Goal: Contribute content: Contribute content

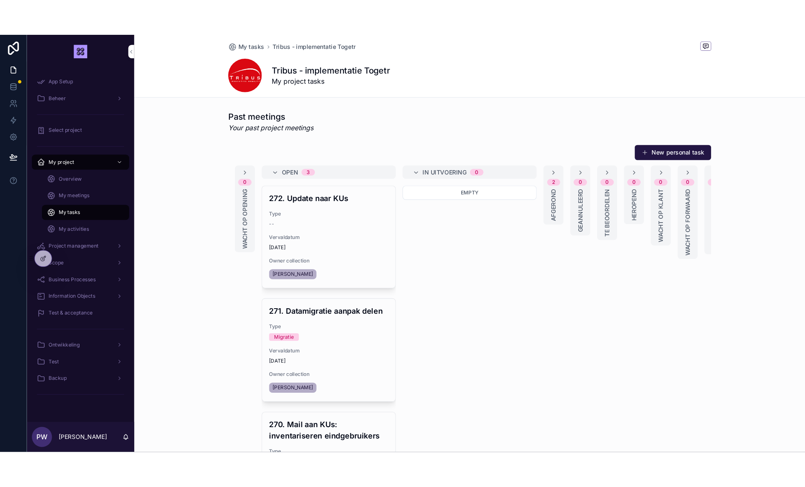
scroll to position [64, 0]
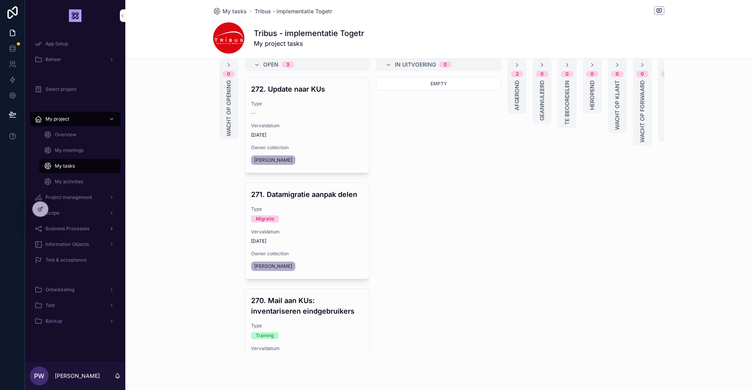
click at [80, 229] on span "Business Processes" at bounding box center [67, 229] width 44 height 6
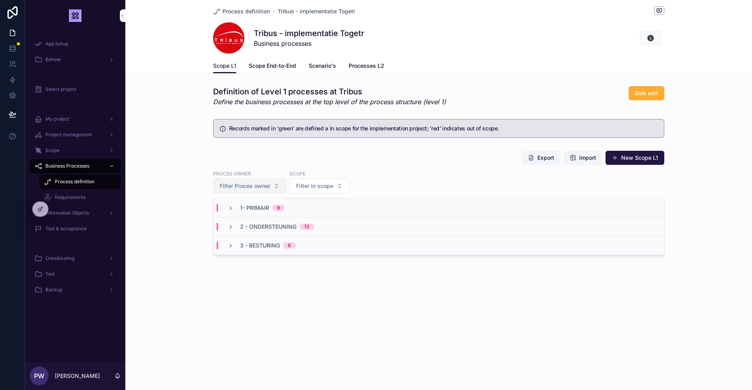
click at [262, 189] on span "Filter Proces owner" at bounding box center [245, 186] width 51 height 8
type input "****"
click at [231, 218] on span "[PERSON_NAME], [GEOGRAPHIC_DATA]" at bounding box center [244, 218] width 93 height 8
click at [231, 207] on icon "scrollable content" at bounding box center [230, 208] width 6 height 6
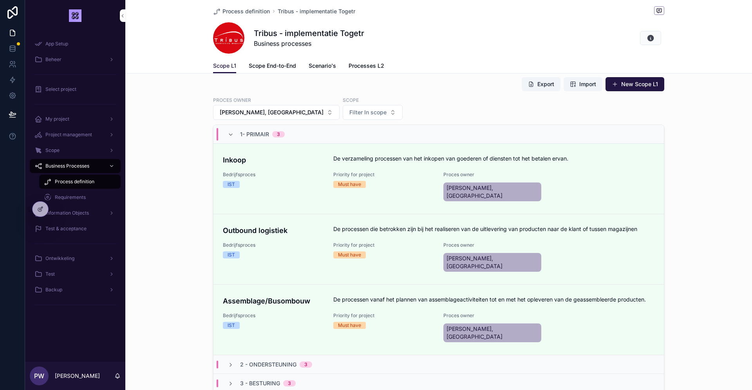
scroll to position [75, 0]
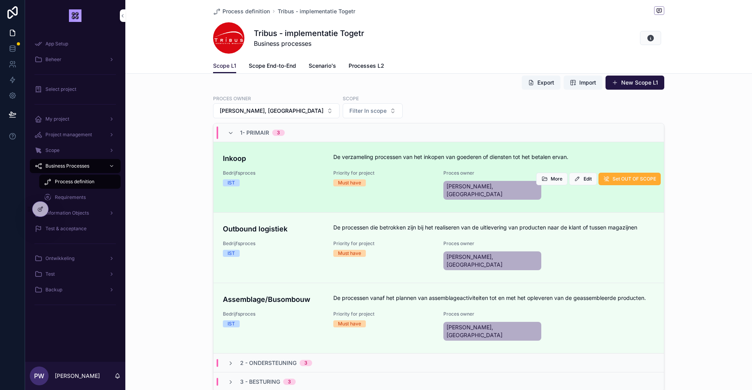
click at [284, 183] on div "IST" at bounding box center [273, 182] width 101 height 7
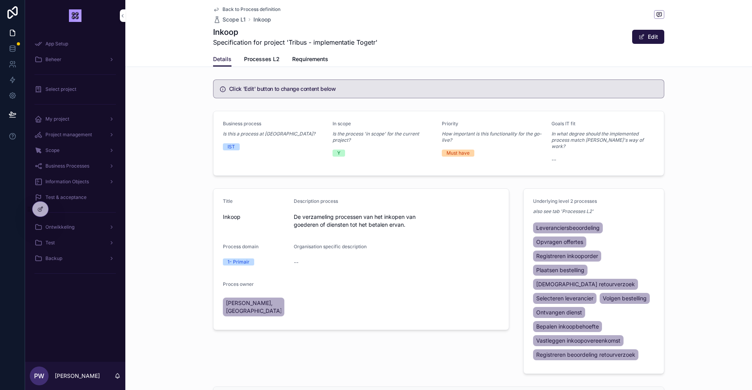
click at [272, 61] on span "Processes L2" at bounding box center [262, 59] width 36 height 8
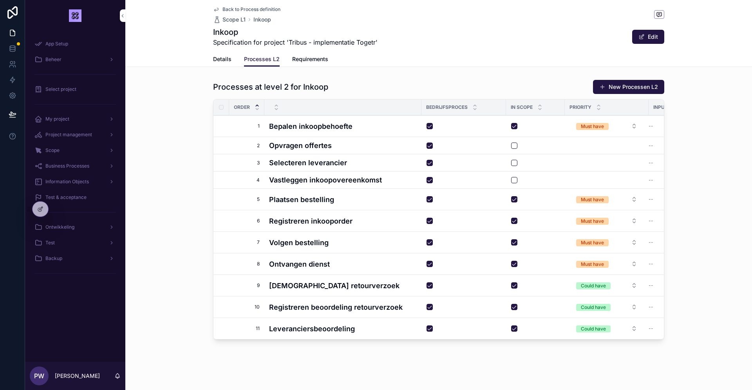
click at [244, 8] on span "Back to Process definition" at bounding box center [251, 9] width 58 height 6
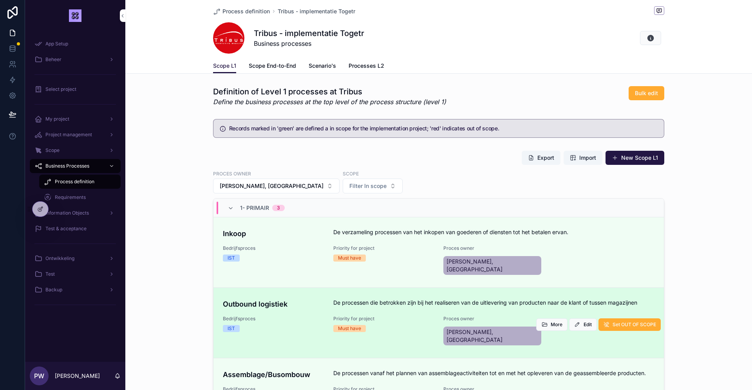
click at [320, 299] on h4 "Outbound logistiek" at bounding box center [273, 304] width 101 height 11
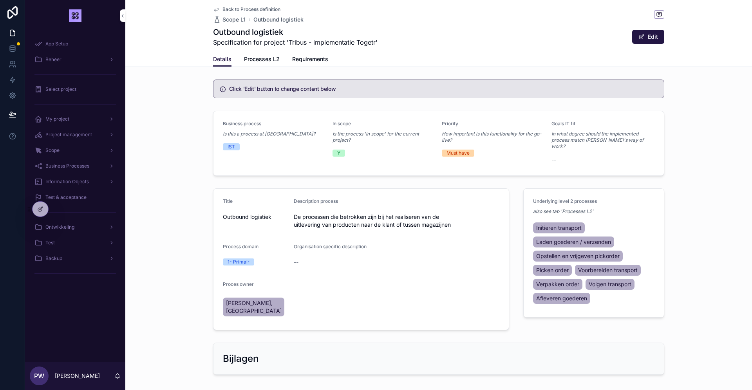
click at [276, 59] on span "Processes L2" at bounding box center [262, 59] width 36 height 8
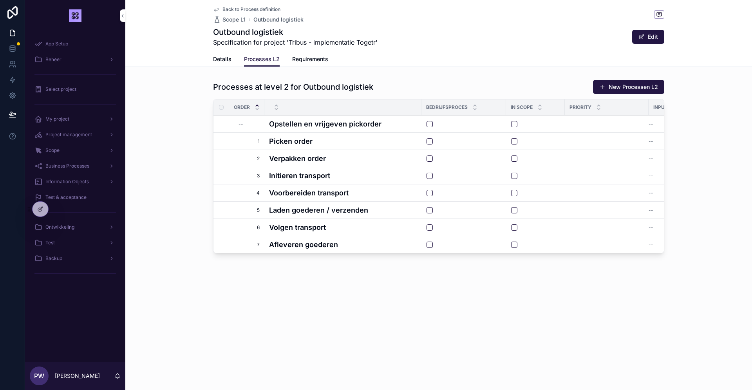
click at [231, 9] on span "Back to Process definition" at bounding box center [251, 9] width 58 height 6
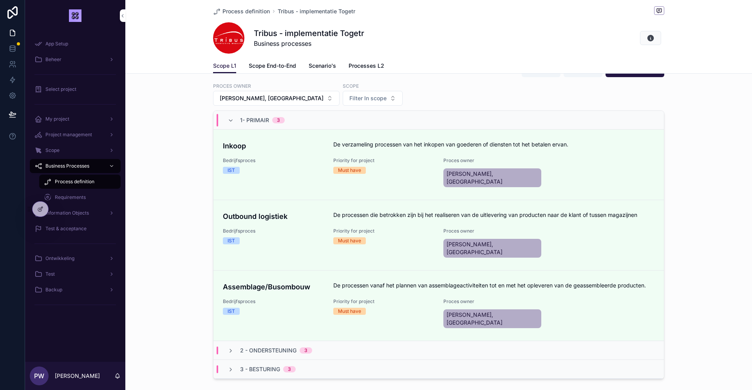
scroll to position [89, 0]
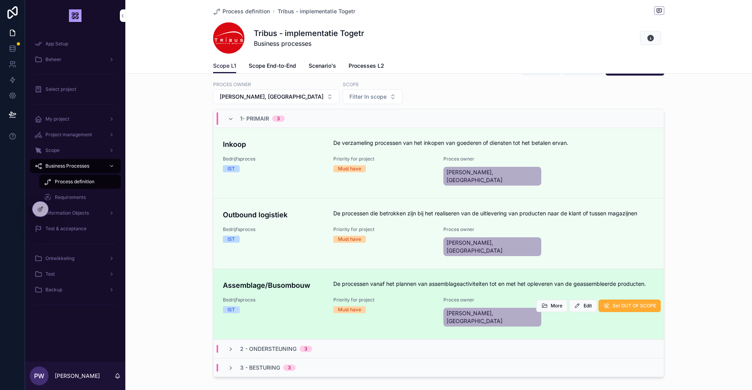
click at [270, 297] on span "Bedrijfsproces" at bounding box center [273, 300] width 101 height 6
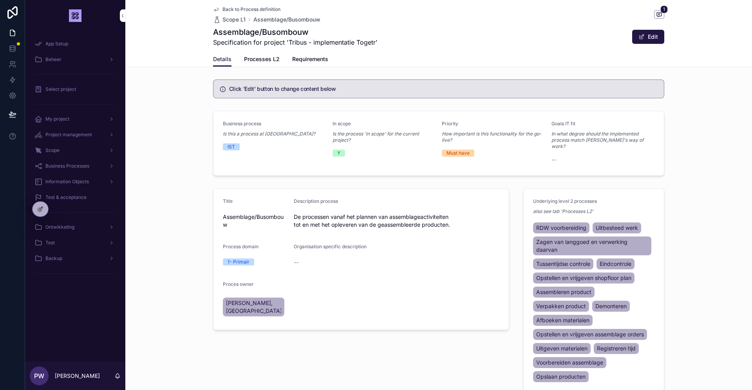
click at [263, 58] on span "Processes L2" at bounding box center [262, 59] width 36 height 8
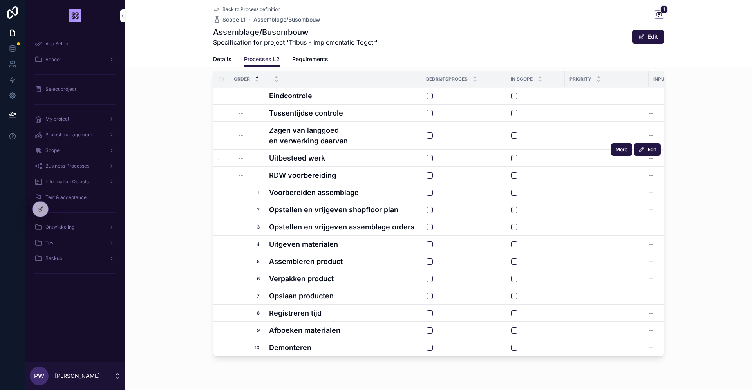
scroll to position [27, 0]
click at [222, 56] on span "Details" at bounding box center [222, 59] width 18 height 8
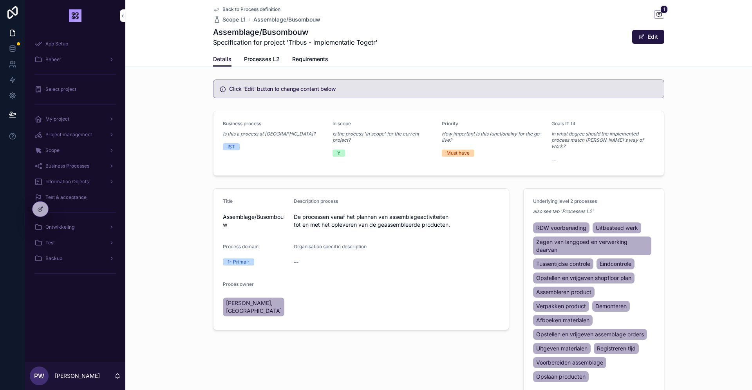
click at [257, 58] on span "Processes L2" at bounding box center [262, 59] width 36 height 8
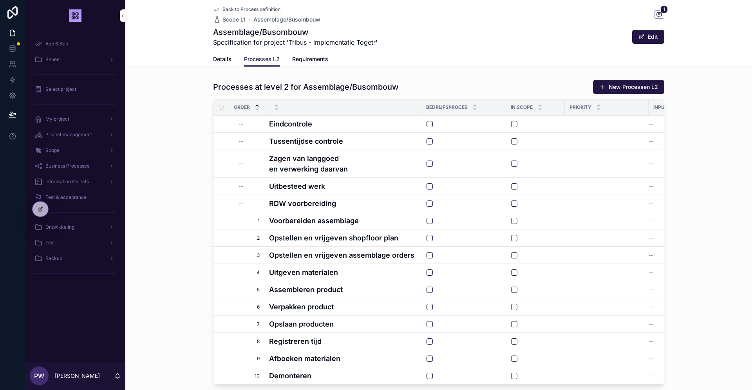
click at [222, 59] on span "Details" at bounding box center [222, 59] width 18 height 8
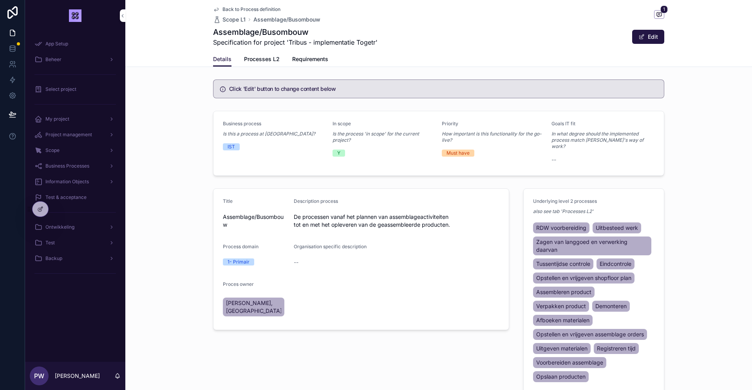
click at [220, 8] on link "Back to Process definition" at bounding box center [246, 9] width 67 height 6
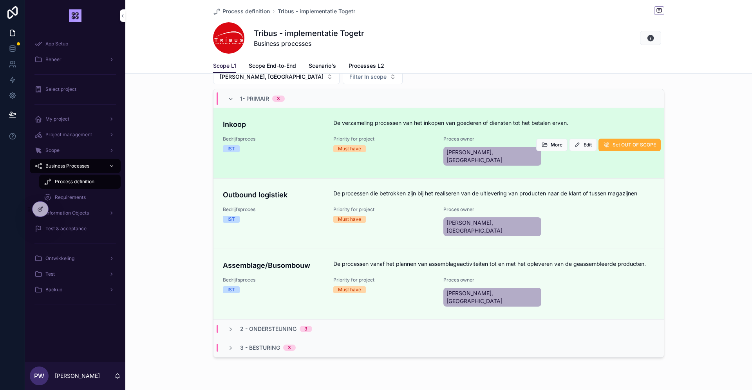
scroll to position [110, 0]
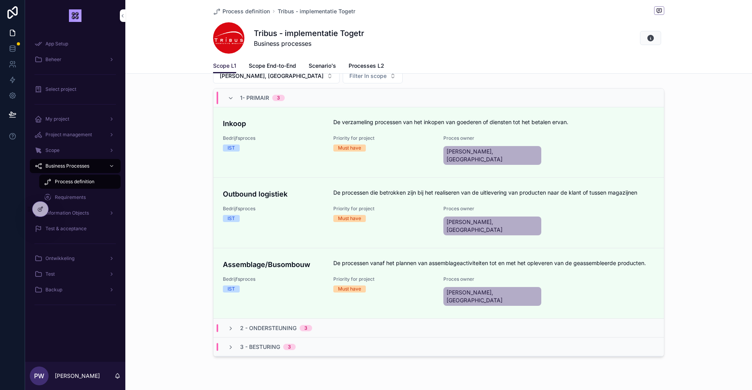
click at [272, 319] on div "2 - Ondersteuning 3" at bounding box center [438, 328] width 450 height 19
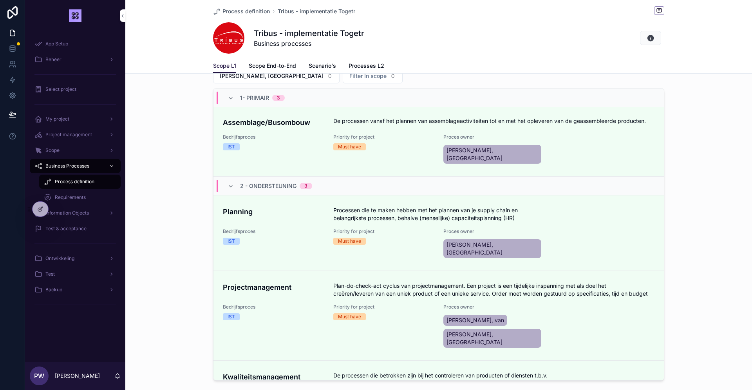
scroll to position [147, 0]
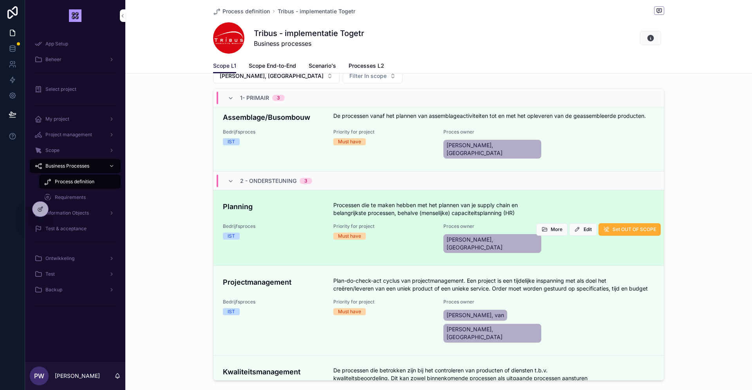
click at [284, 223] on div "Bedrijfsproces IST" at bounding box center [273, 231] width 101 height 16
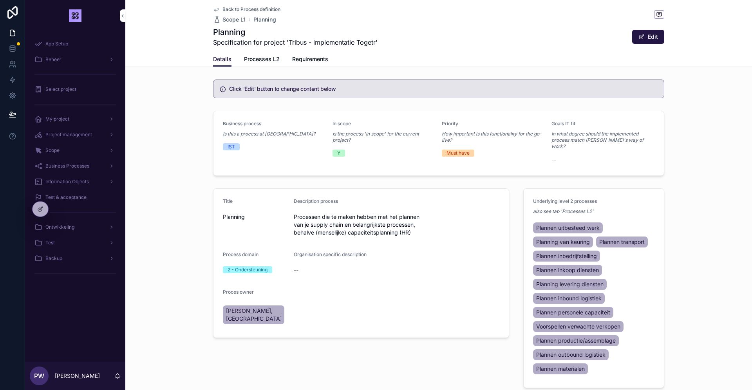
click at [265, 59] on span "Processes L2" at bounding box center [262, 59] width 36 height 8
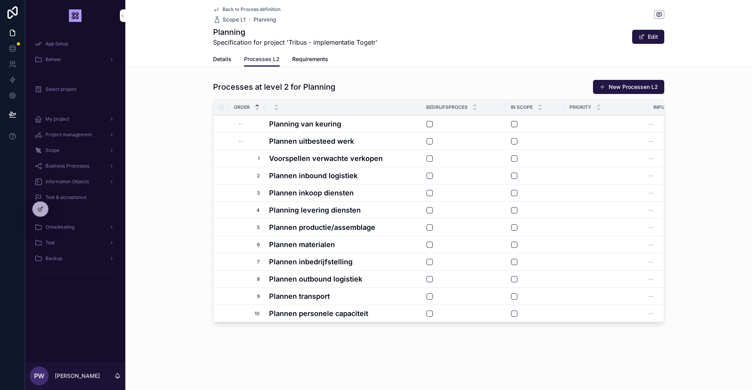
click at [218, 10] on icon "scrollable content" at bounding box center [216, 9] width 4 height 3
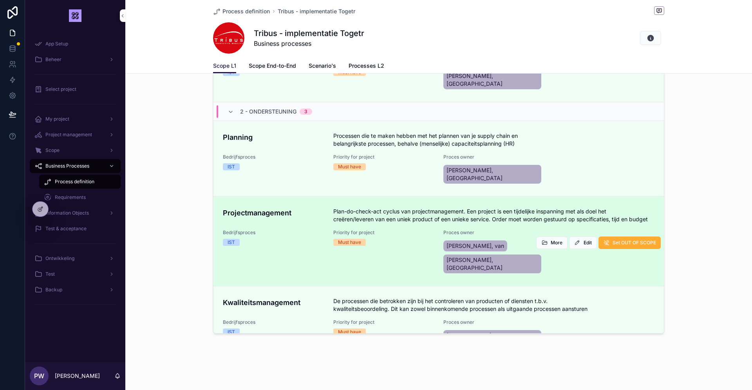
scroll to position [170, 0]
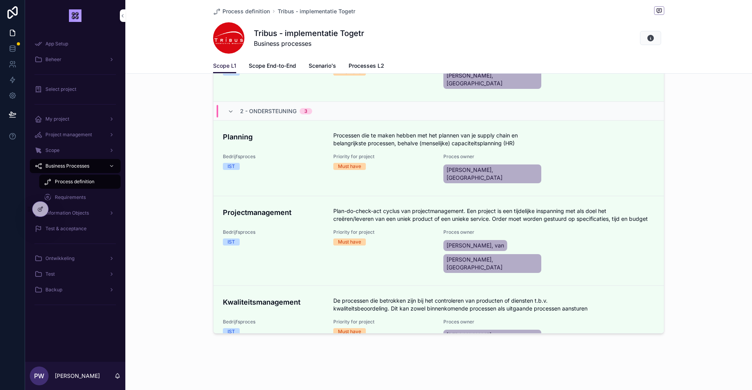
click at [259, 356] on span "3 - Besturing" at bounding box center [260, 371] width 40 height 8
click at [229, 356] on icon "scrollable content" at bounding box center [230, 371] width 6 height 6
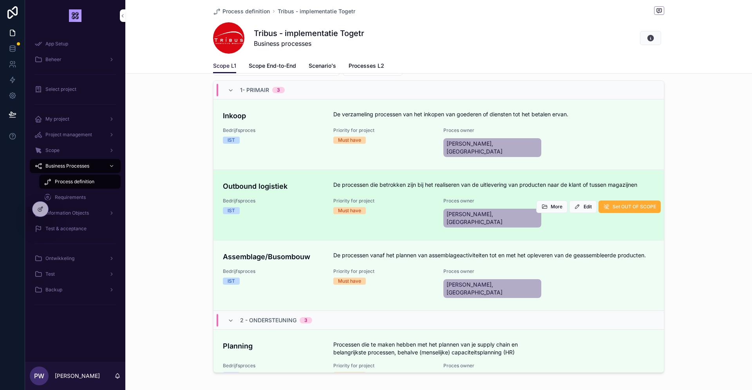
scroll to position [114, 0]
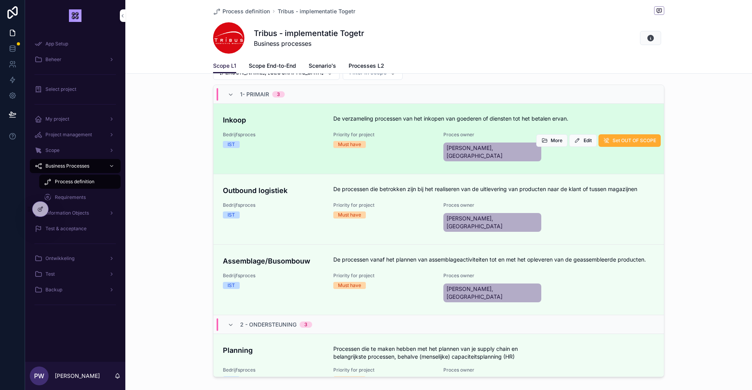
click at [297, 145] on div "IST" at bounding box center [273, 144] width 101 height 7
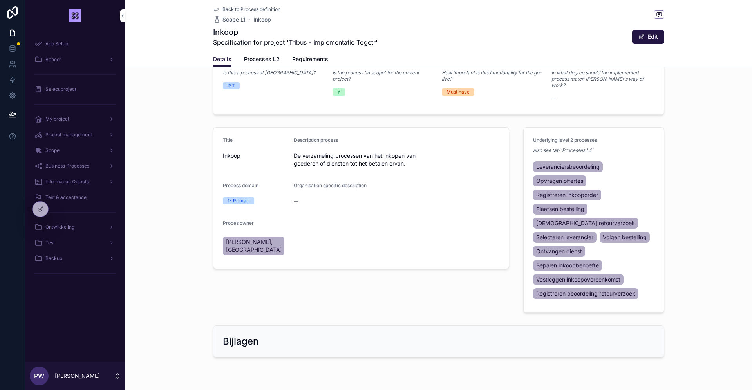
scroll to position [76, 0]
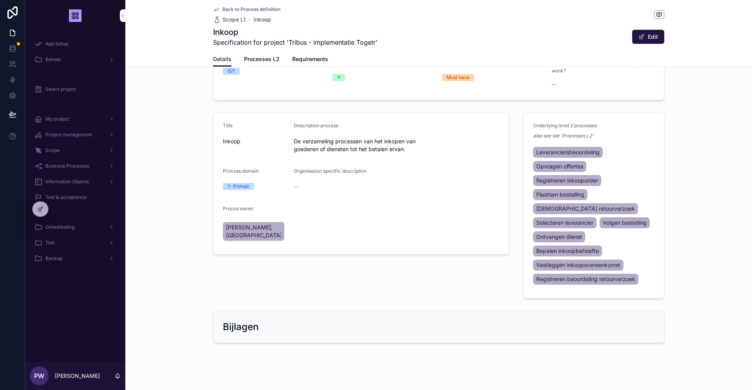
click at [217, 8] on icon "scrollable content" at bounding box center [216, 9] width 6 height 6
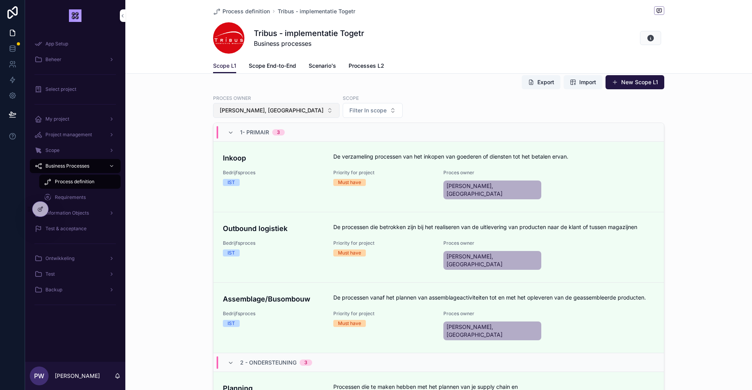
click at [244, 112] on span "[PERSON_NAME], [GEOGRAPHIC_DATA]" at bounding box center [272, 110] width 104 height 8
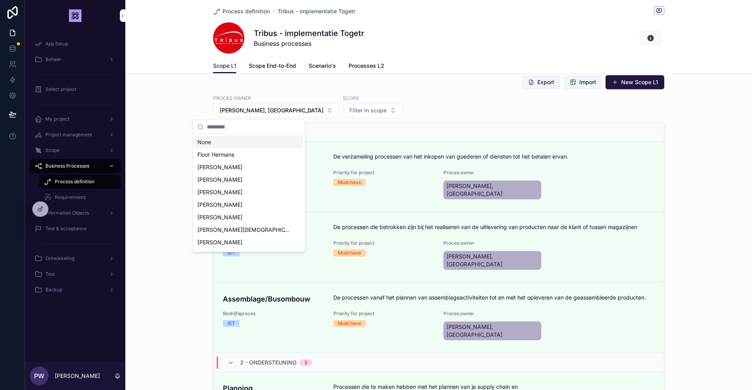
click at [238, 144] on div "None" at bounding box center [248, 142] width 109 height 13
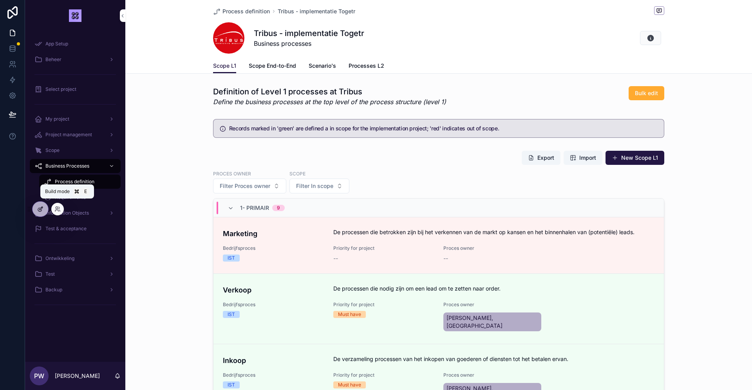
click at [42, 206] on icon at bounding box center [40, 209] width 6 height 6
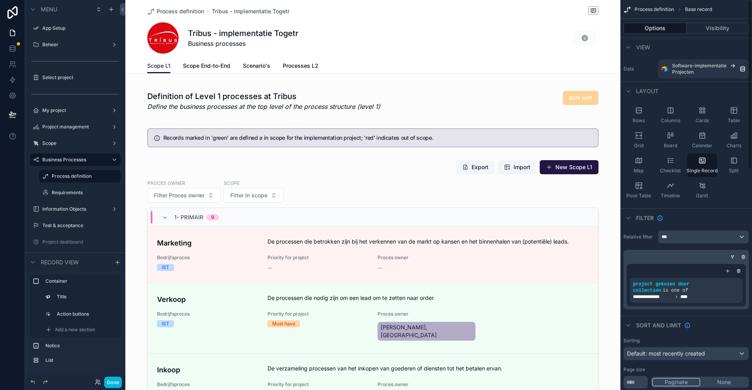
click at [485, 202] on div "scrollable content" at bounding box center [372, 332] width 495 height 350
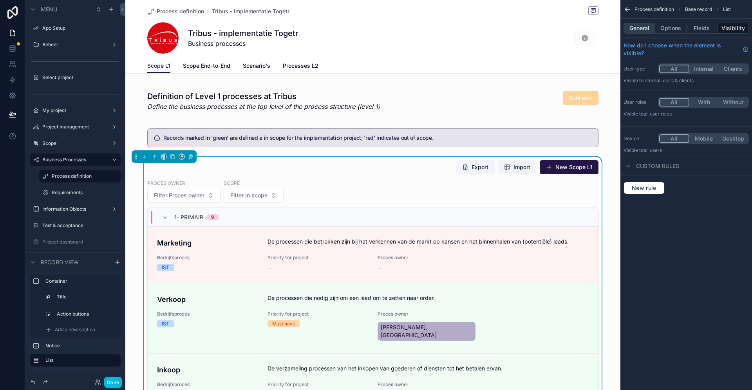
click at [642, 28] on button "General" at bounding box center [639, 28] width 32 height 11
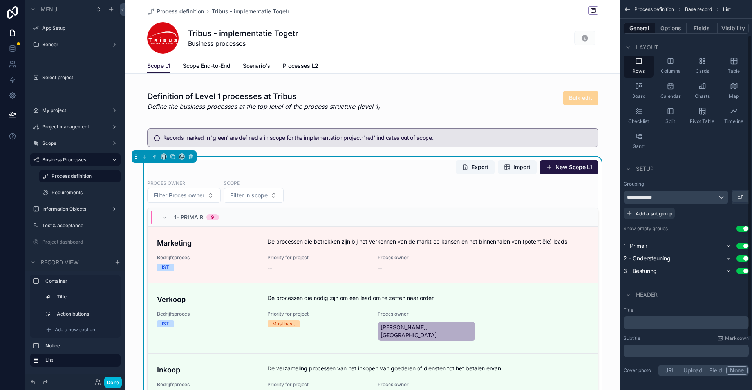
scroll to position [46, 0]
click at [666, 29] on button "Options" at bounding box center [670, 28] width 31 height 11
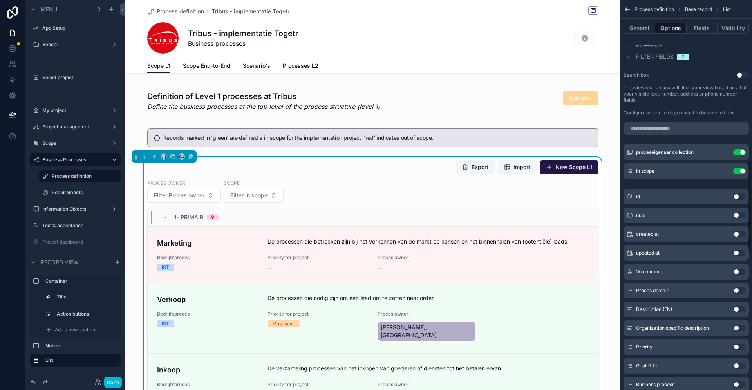
scroll to position [664, 0]
click at [666, 125] on input "scrollable content" at bounding box center [685, 127] width 125 height 13
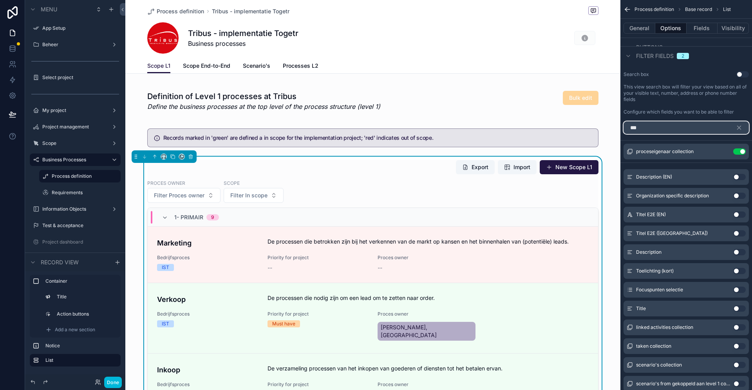
scroll to position [502, 0]
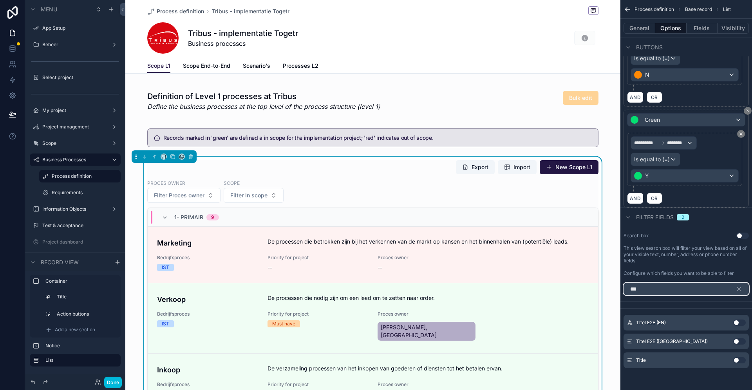
type input "***"
click at [738, 356] on button "Use setting" at bounding box center [739, 360] width 13 height 6
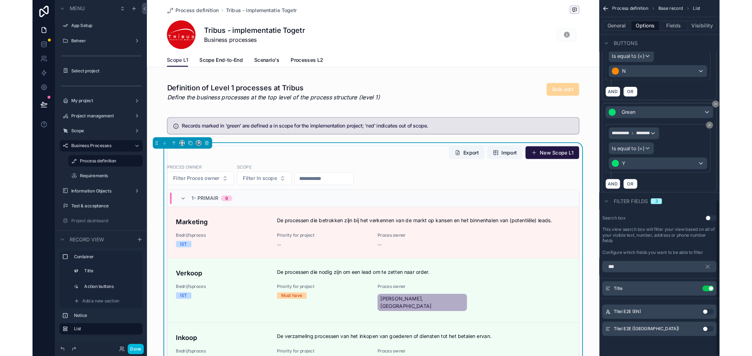
scroll to position [499, 0]
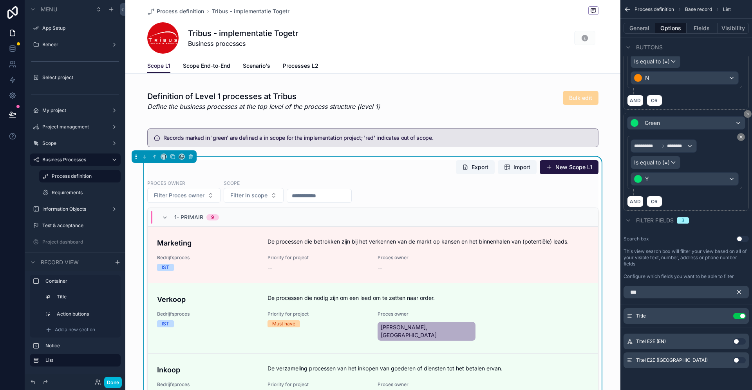
click at [742, 292] on icon "scrollable content" at bounding box center [738, 292] width 7 height 7
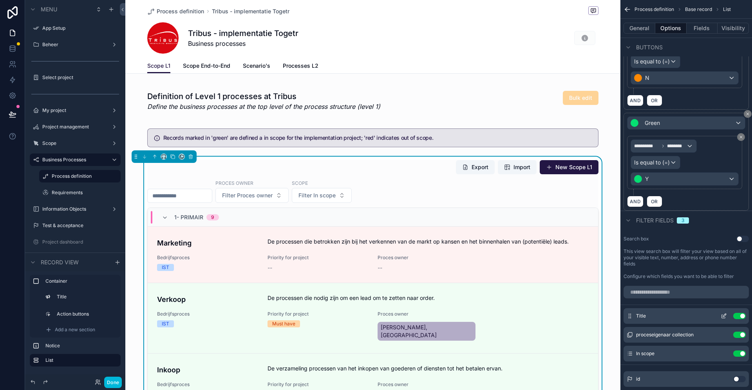
click at [723, 317] on icon "scrollable content" at bounding box center [724, 315] width 3 height 3
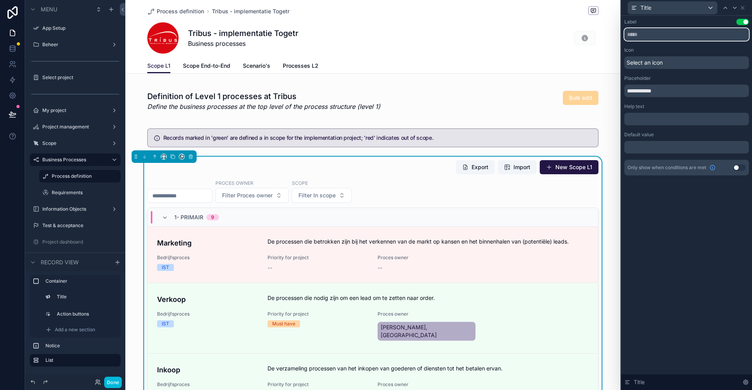
click at [646, 34] on input "text" at bounding box center [686, 34] width 124 height 13
type input "*"
type input "*****"
click at [743, 9] on icon at bounding box center [742, 7] width 3 height 3
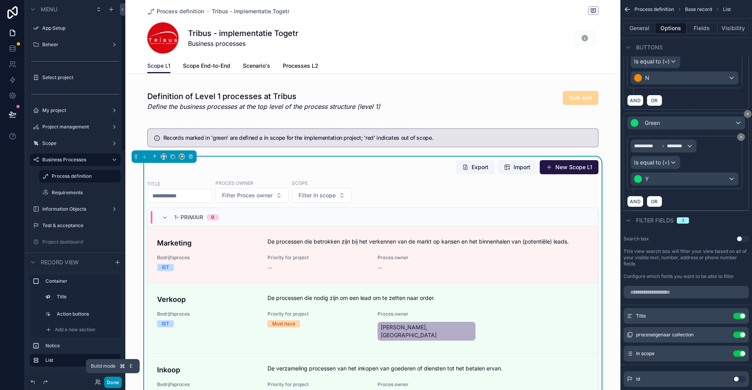
click at [112, 356] on button "Done" at bounding box center [113, 382] width 18 height 11
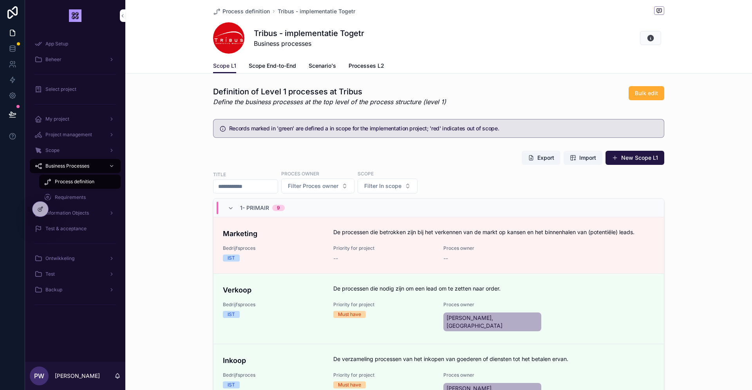
click at [255, 188] on input "scrollable content" at bounding box center [245, 186] width 64 height 11
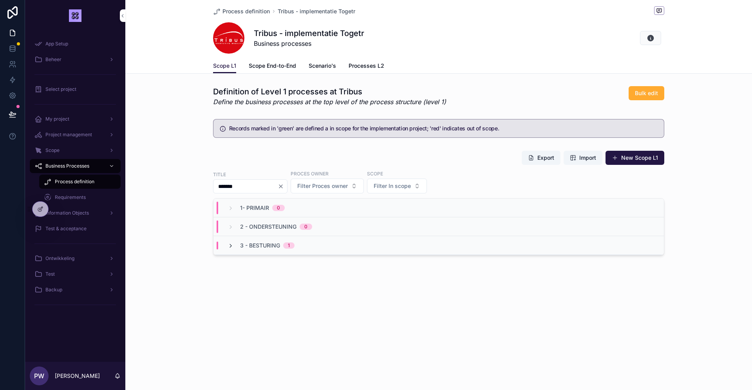
type input "*******"
click at [231, 244] on icon "scrollable content" at bounding box center [230, 246] width 6 height 6
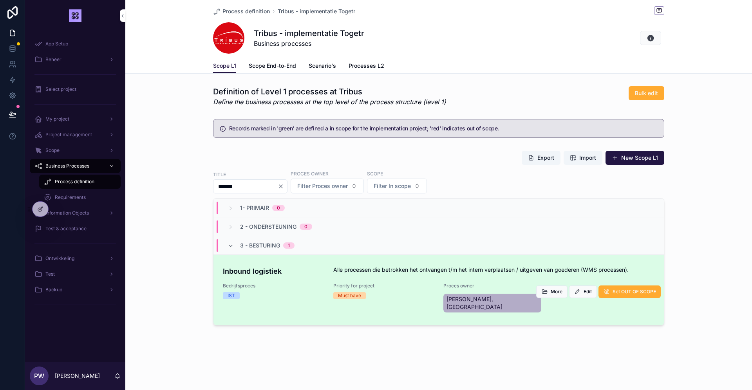
click at [283, 286] on span "Bedrijfsproces" at bounding box center [273, 286] width 101 height 6
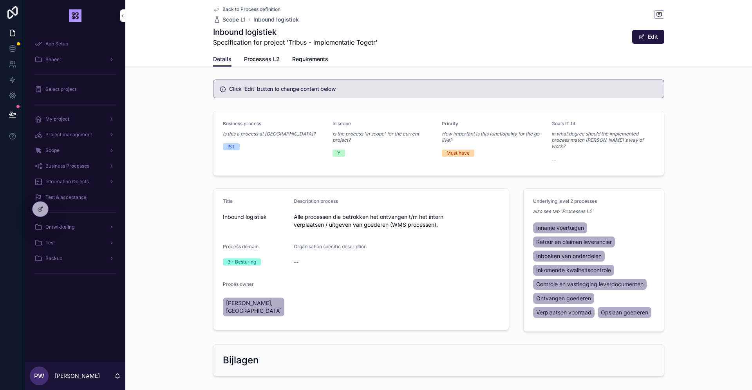
click at [268, 65] on link "Processes L2" at bounding box center [262, 60] width 36 height 16
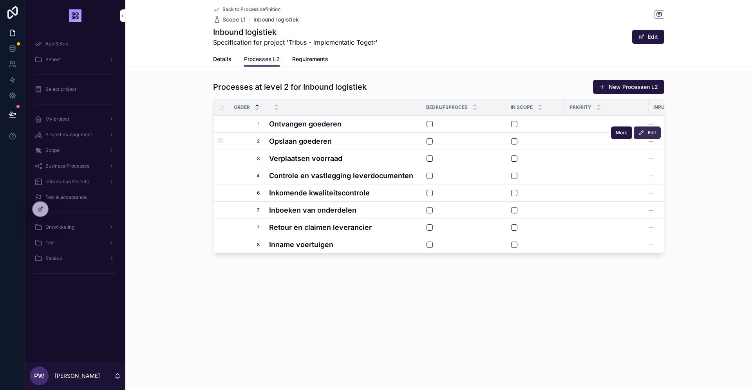
click at [650, 131] on span "Edit" at bounding box center [652, 133] width 8 height 6
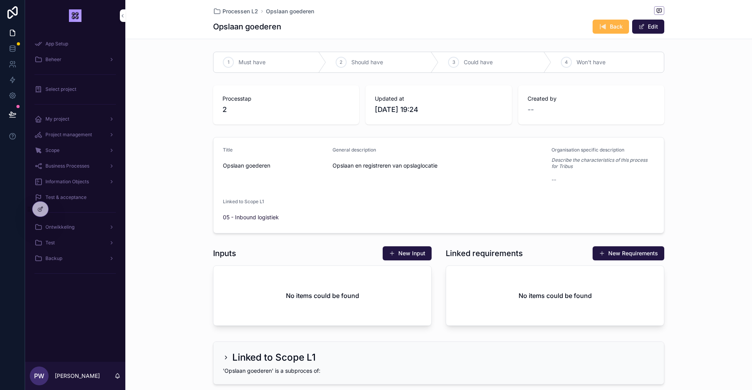
click at [614, 27] on span "Back" at bounding box center [616, 27] width 13 height 8
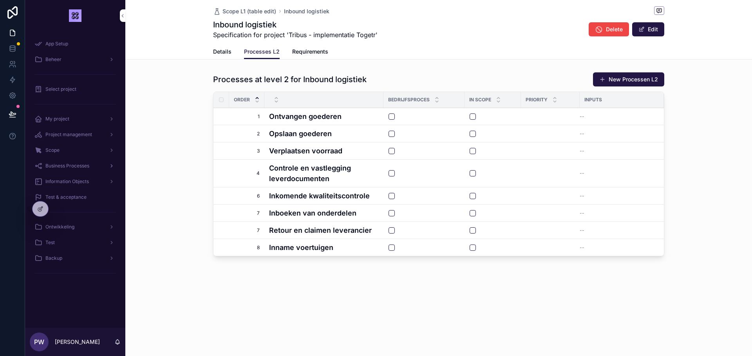
click at [76, 161] on div "Business Processes" at bounding box center [74, 166] width 81 height 13
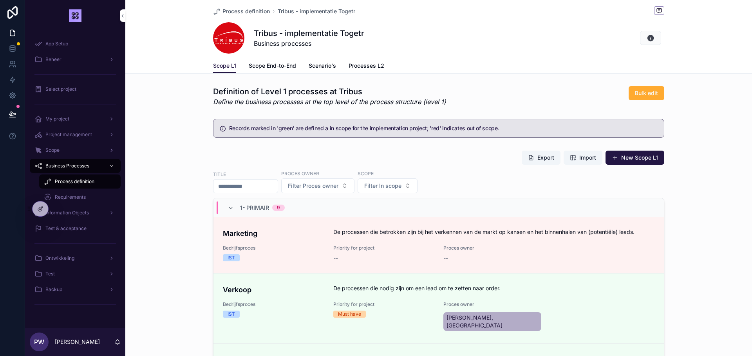
click at [73, 152] on div "Scope" at bounding box center [74, 150] width 81 height 13
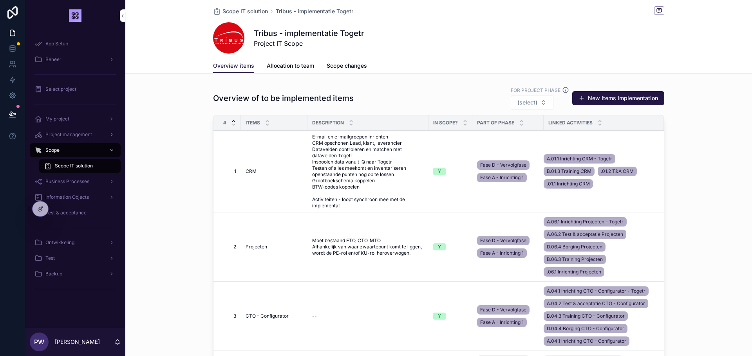
click at [79, 136] on span "Project management" at bounding box center [68, 135] width 47 height 6
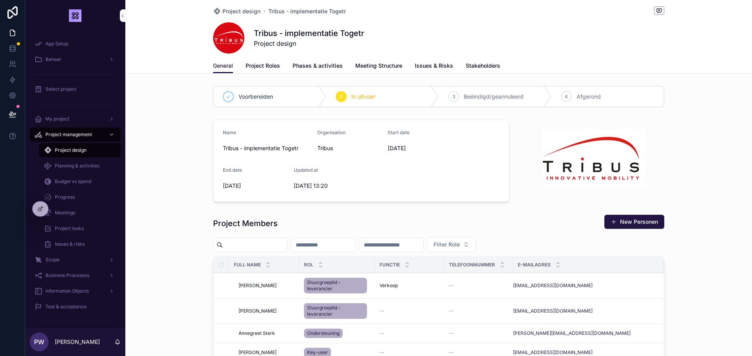
click at [87, 165] on span "Planning & activities" at bounding box center [77, 166] width 45 height 6
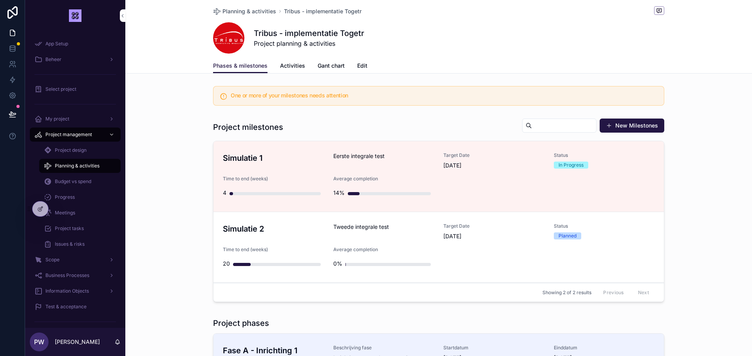
click at [273, 162] on h3 "Simulatie 1" at bounding box center [273, 158] width 101 height 12
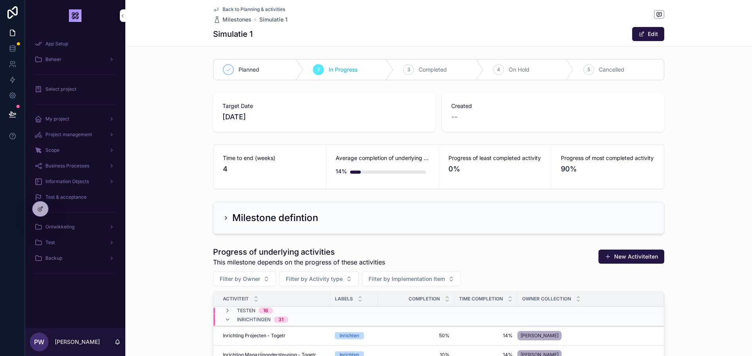
click at [368, 223] on div "Milestone defintion" at bounding box center [438, 218] width 431 height 13
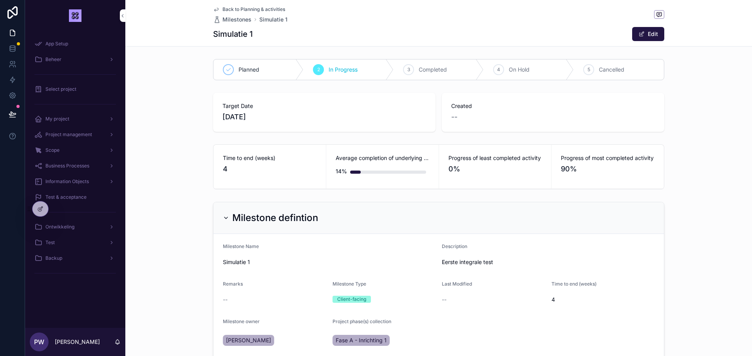
click at [368, 223] on div "Milestone defintion" at bounding box center [438, 218] width 431 height 13
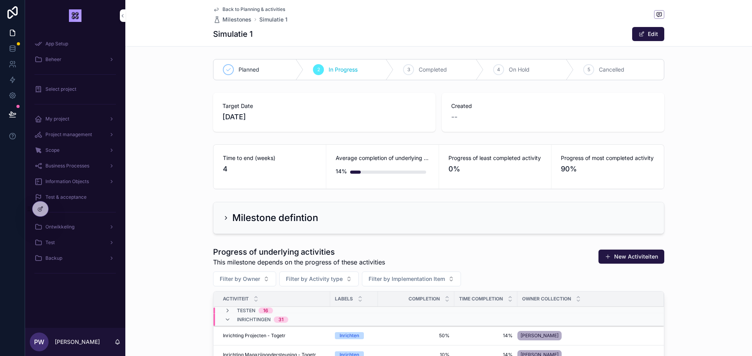
click at [299, 165] on span "4" at bounding box center [270, 169] width 94 height 11
click at [45, 206] on div at bounding box center [40, 209] width 16 height 15
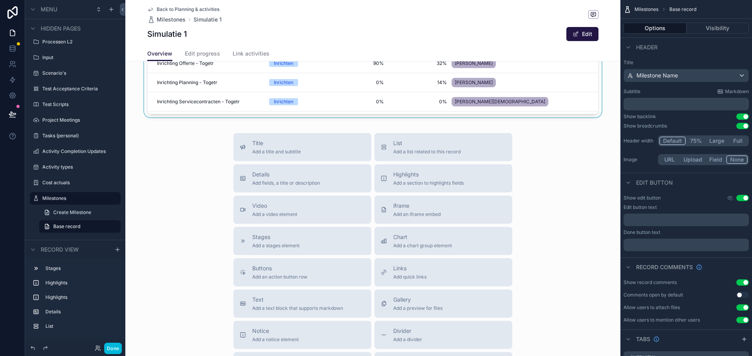
scroll to position [465, 0]
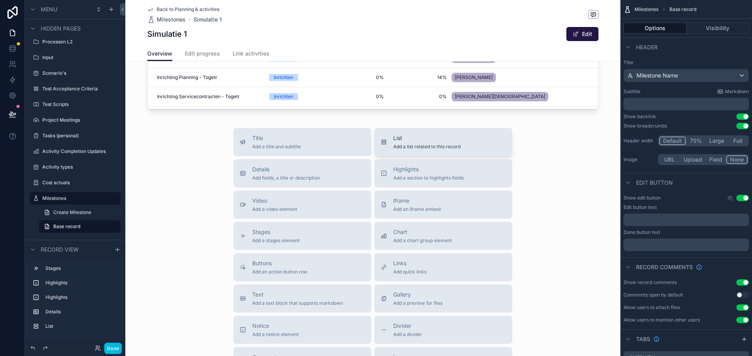
click at [417, 141] on span "List" at bounding box center [426, 138] width 67 height 8
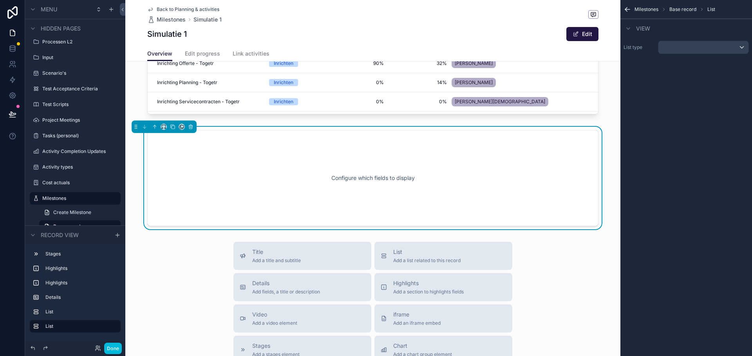
scroll to position [460, 0]
click at [688, 52] on div "scrollable content" at bounding box center [703, 47] width 90 height 13
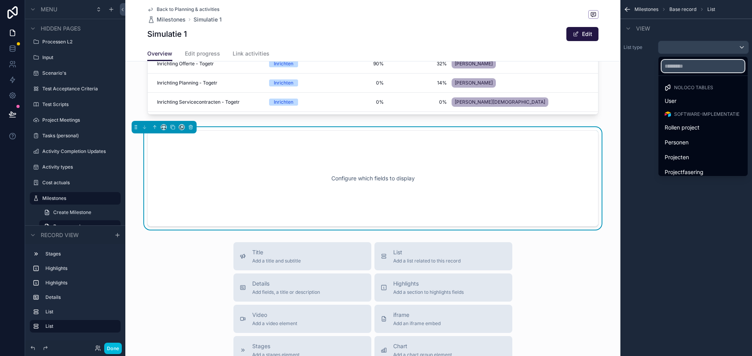
click at [679, 70] on input "text" at bounding box center [702, 66] width 83 height 13
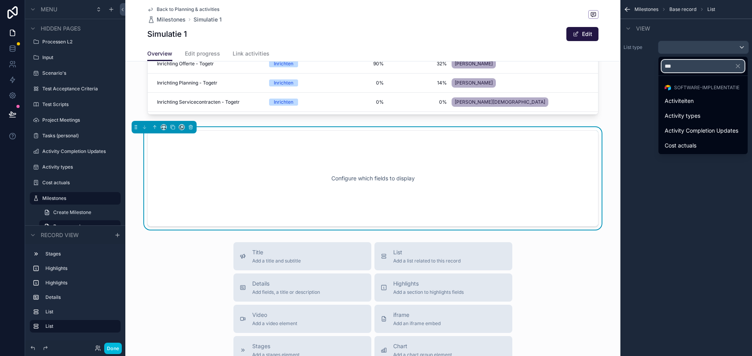
type input "****"
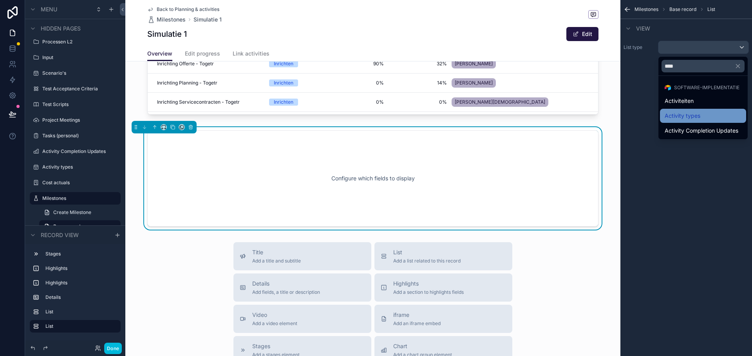
click at [697, 115] on span "Activity types" at bounding box center [682, 115] width 36 height 9
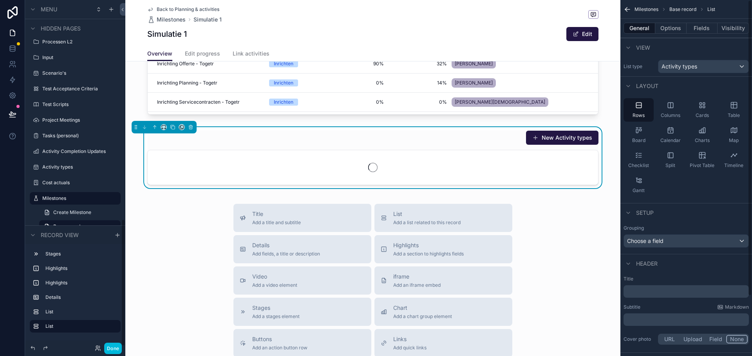
scroll to position [596, 0]
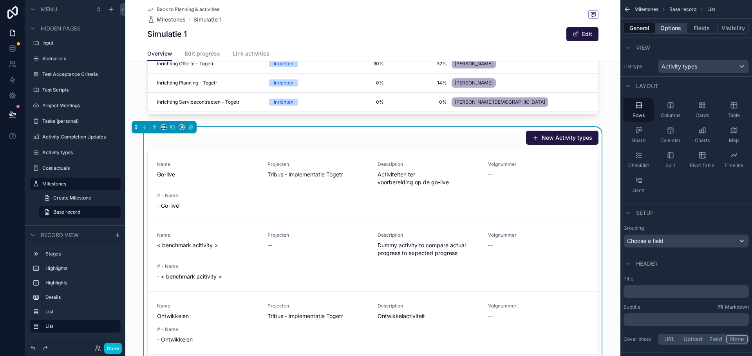
click at [678, 31] on button "Options" at bounding box center [670, 28] width 31 height 11
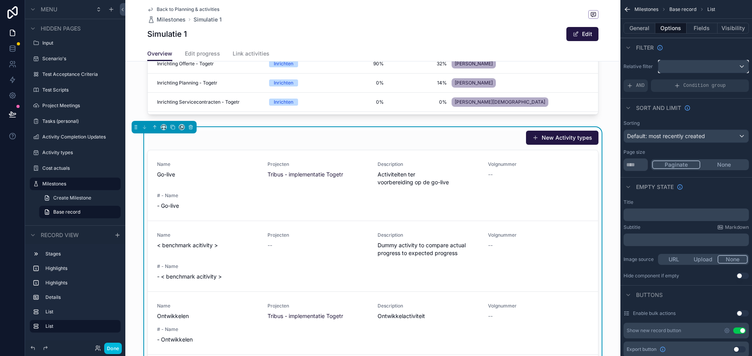
click at [680, 70] on div "scrollable content" at bounding box center [703, 66] width 90 height 13
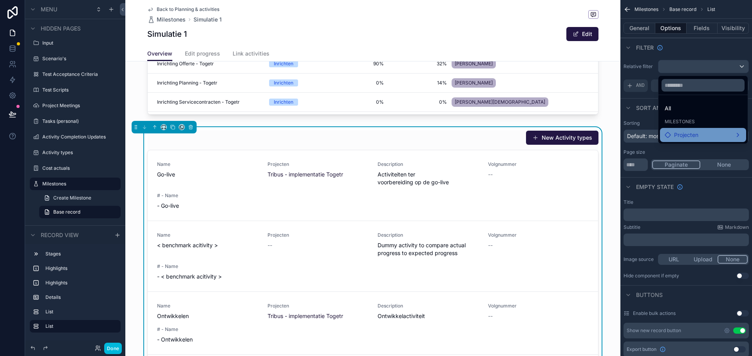
click at [678, 133] on span "Projecten" at bounding box center [686, 134] width 24 height 9
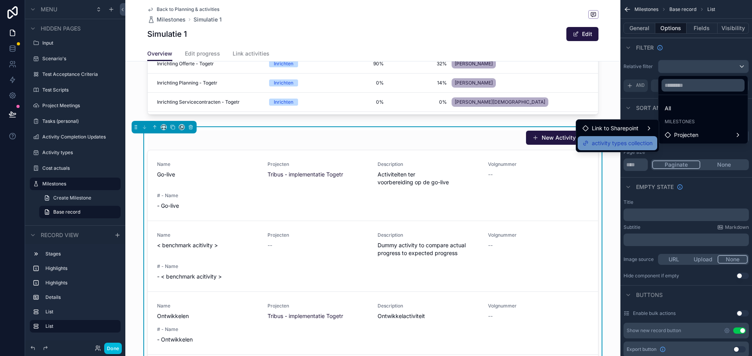
click at [642, 143] on span "activity types collection" at bounding box center [622, 143] width 61 height 9
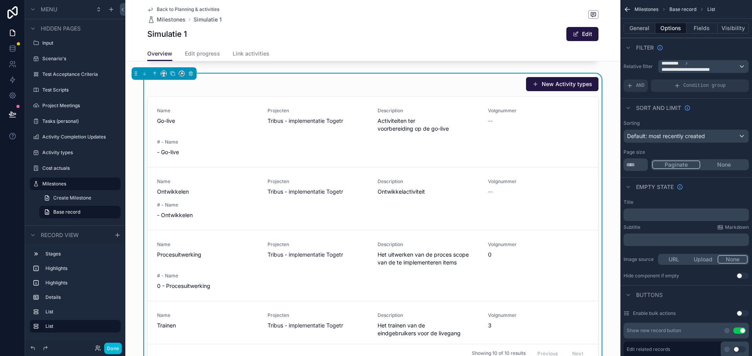
scroll to position [510, 0]
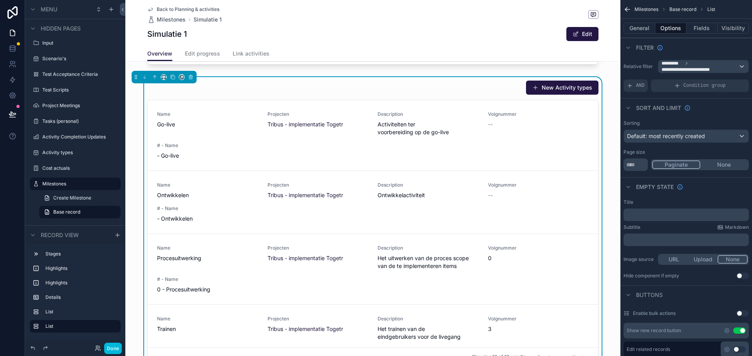
click at [485, 90] on div "New Activity types" at bounding box center [372, 87] width 451 height 15
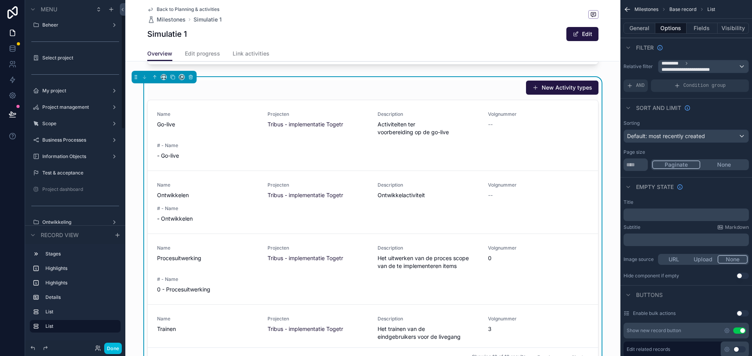
scroll to position [0, 0]
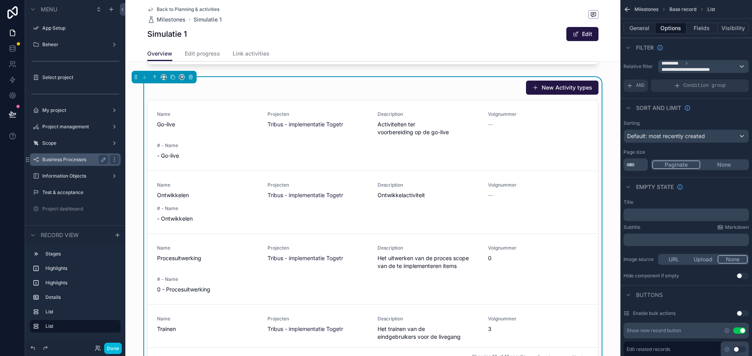
click at [60, 162] on label "Business Processes" at bounding box center [73, 160] width 63 height 6
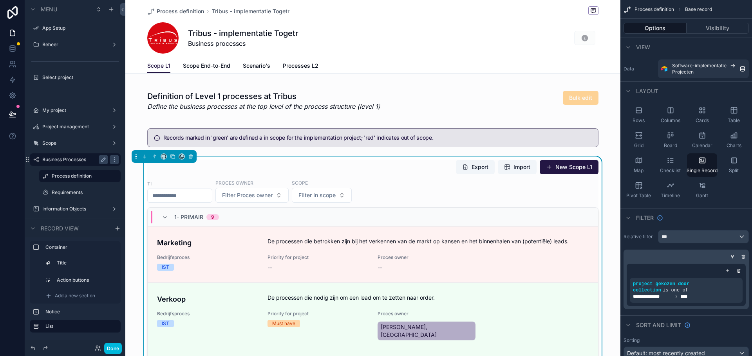
click at [110, 348] on button "Done" at bounding box center [113, 348] width 18 height 11
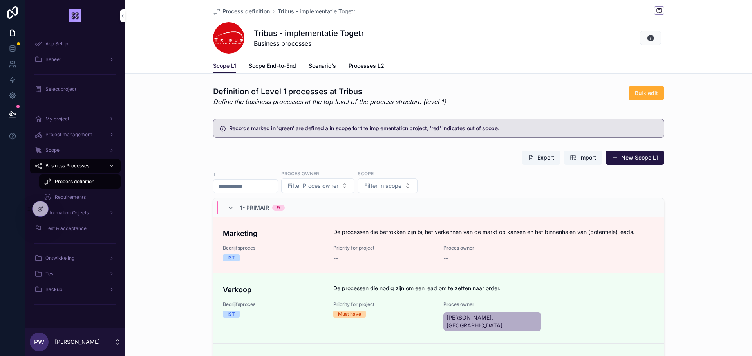
click at [250, 167] on div "Export Import New Scope L1 Ti Proces owner Filter Proces owner Scope Filter In …" at bounding box center [438, 307] width 451 height 315
click at [227, 171] on div "Ti" at bounding box center [245, 175] width 65 height 9
click at [45, 205] on div at bounding box center [40, 209] width 16 height 15
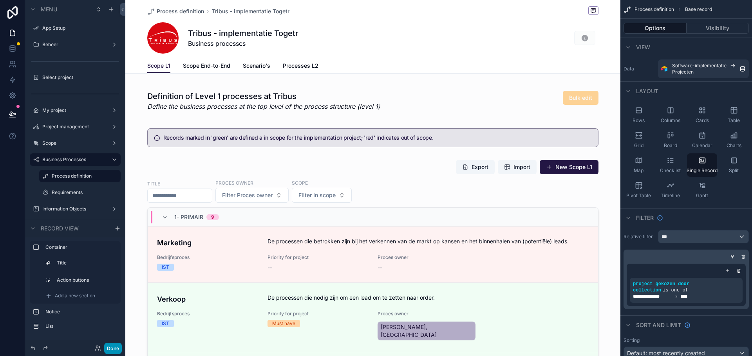
click at [114, 348] on button "Done" at bounding box center [113, 348] width 18 height 11
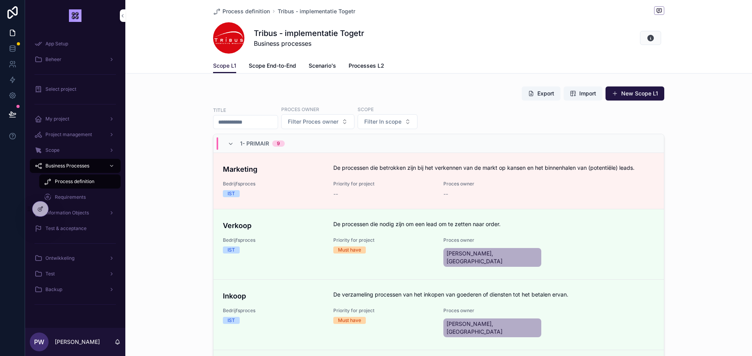
scroll to position [85, 0]
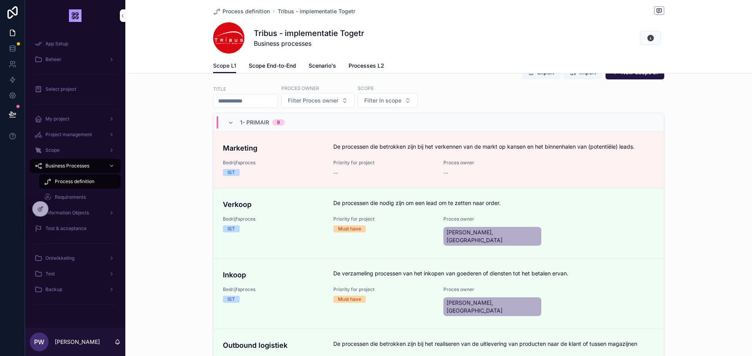
click at [276, 99] on input "scrollable content" at bounding box center [245, 101] width 64 height 11
click at [323, 103] on span "Filter Proces owner" at bounding box center [313, 101] width 51 height 8
type input "******"
click at [319, 134] on span "[PERSON_NAME], [GEOGRAPHIC_DATA]" at bounding box center [333, 133] width 93 height 8
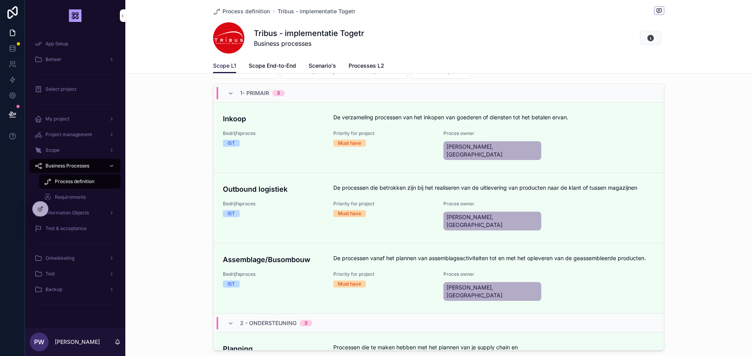
scroll to position [116, 0]
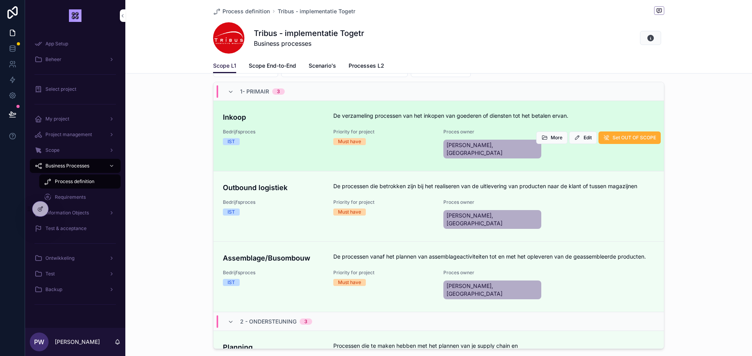
click at [283, 137] on div "Bedrijfsproces IST" at bounding box center [273, 137] width 101 height 16
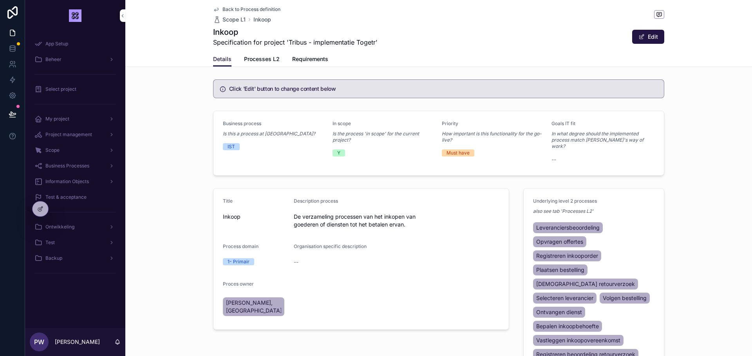
click at [260, 62] on span "Processes L2" at bounding box center [262, 59] width 36 height 8
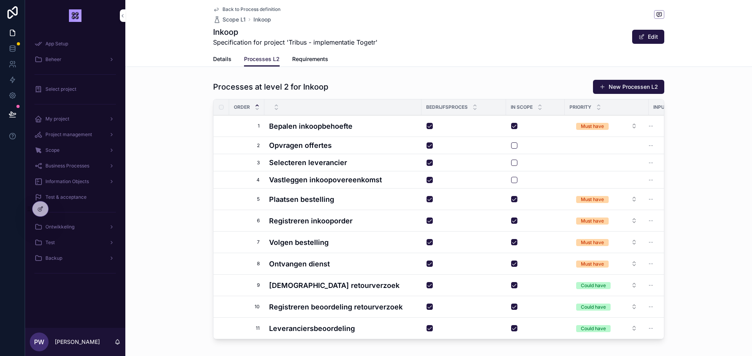
click at [305, 55] on span "Requirements" at bounding box center [310, 59] width 36 height 8
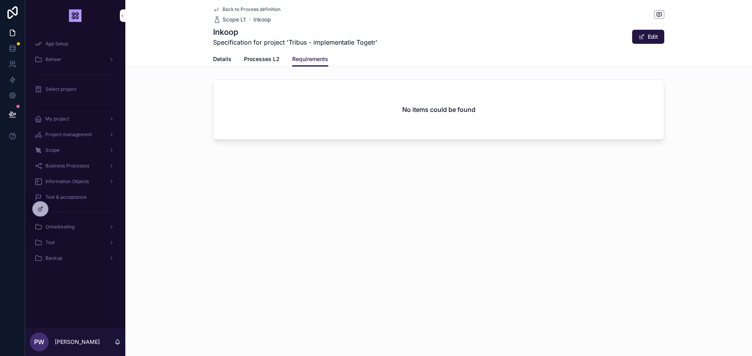
click at [261, 63] on span "Processes L2" at bounding box center [262, 59] width 36 height 8
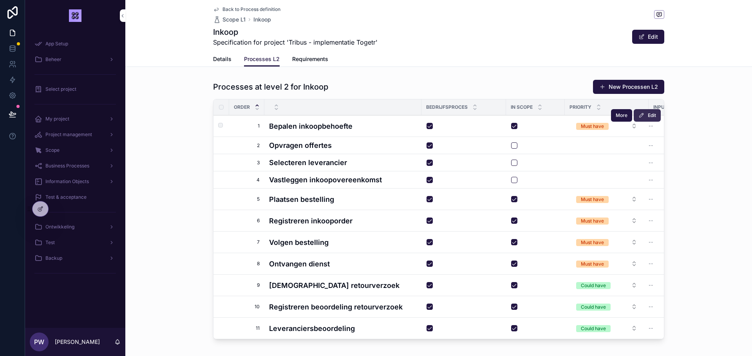
click at [643, 118] on icon "scrollable content" at bounding box center [641, 115] width 6 height 6
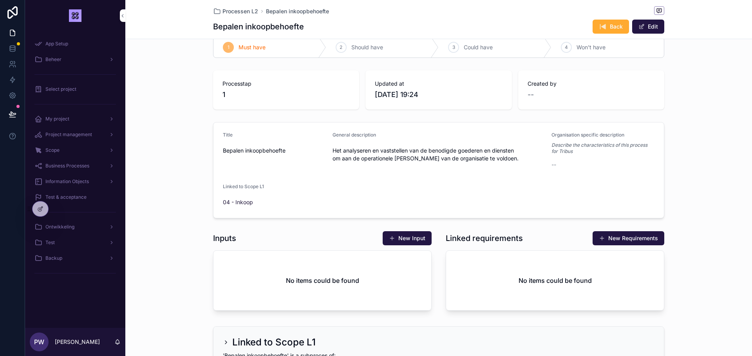
scroll to position [14, 0]
click at [237, 14] on span "Processen L2" at bounding box center [240, 11] width 36 height 8
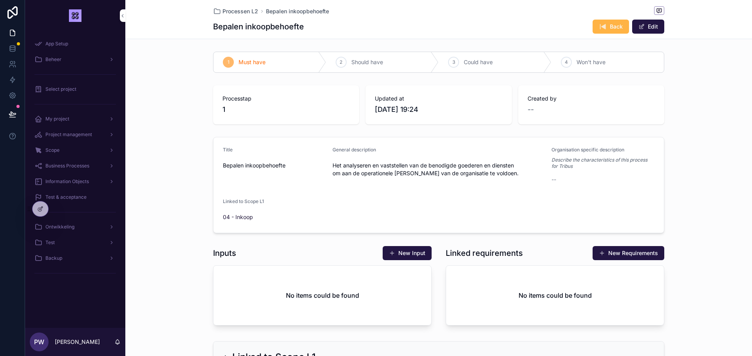
click at [608, 29] on button "Back" at bounding box center [610, 27] width 36 height 14
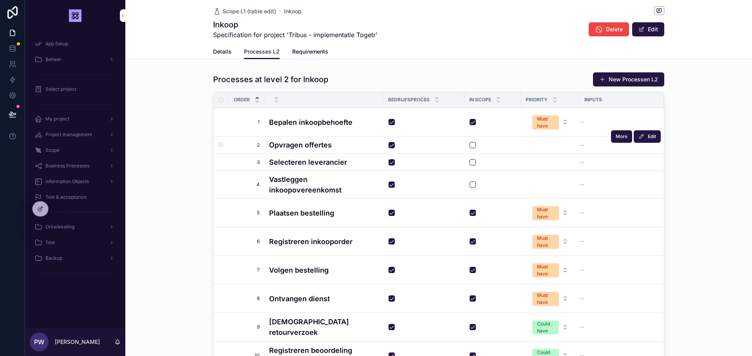
click at [484, 146] on div "scrollable content" at bounding box center [492, 145] width 46 height 6
click at [642, 113] on button "Edit" at bounding box center [646, 108] width 27 height 13
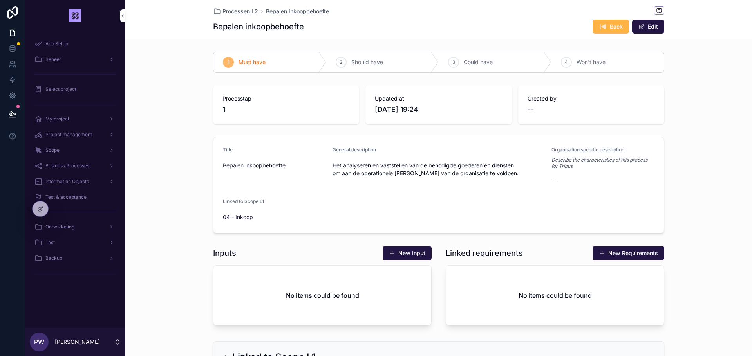
click at [613, 31] on span "Back" at bounding box center [616, 27] width 13 height 8
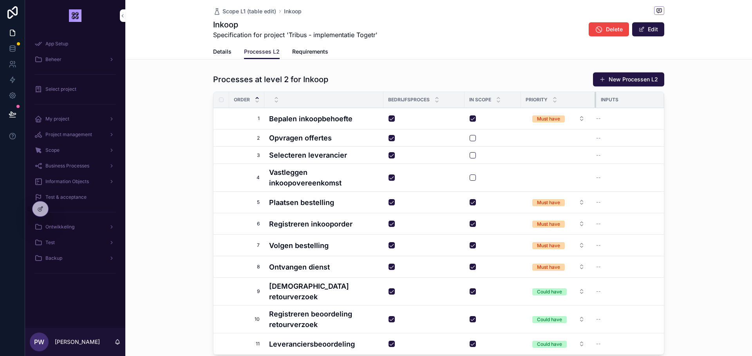
drag, startPoint x: 579, startPoint y: 97, endPoint x: 595, endPoint y: 97, distance: 16.4
click at [595, 97] on div "scrollable content" at bounding box center [595, 100] width 3 height 16
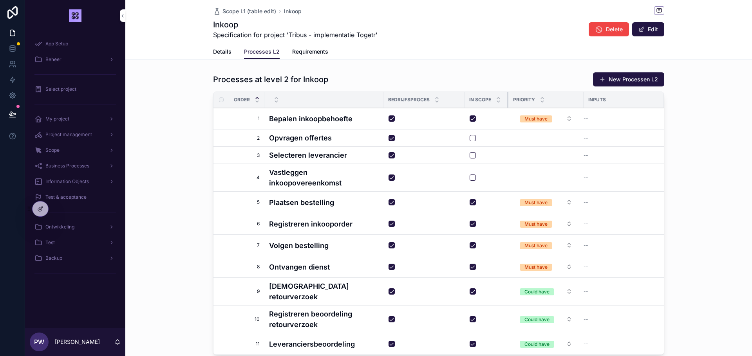
drag, startPoint x: 520, startPoint y: 100, endPoint x: 506, endPoint y: 100, distance: 13.3
click at [507, 100] on div "scrollable content" at bounding box center [508, 100] width 3 height 16
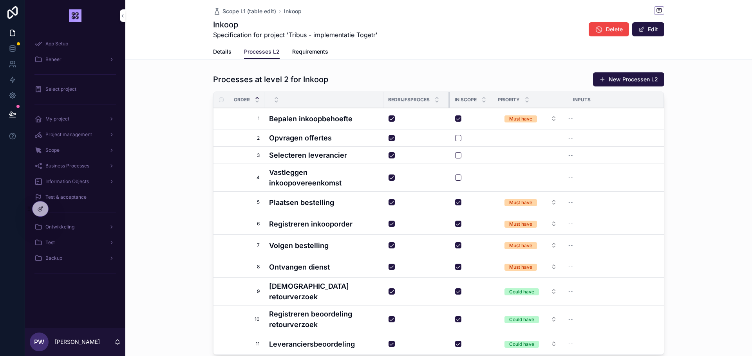
drag, startPoint x: 464, startPoint y: 99, endPoint x: 447, endPoint y: 98, distance: 17.2
click at [448, 98] on div "scrollable content" at bounding box center [449, 100] width 3 height 16
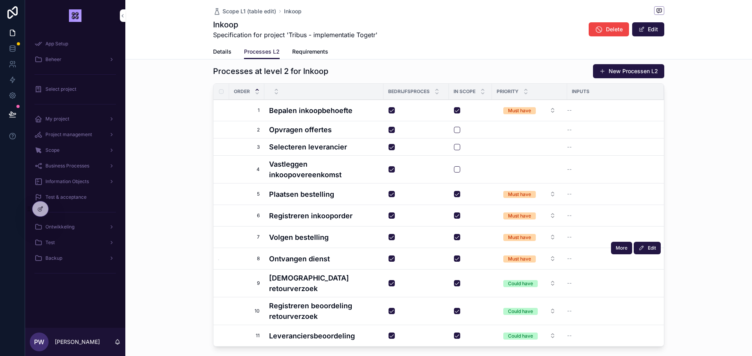
scroll to position [9, 0]
click at [221, 53] on span "Details" at bounding box center [222, 52] width 18 height 8
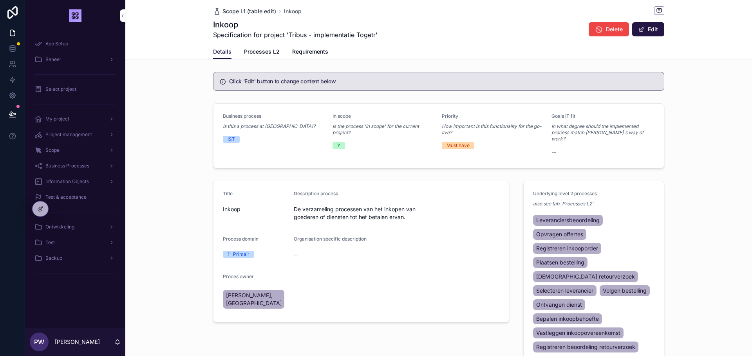
click at [238, 10] on span "Scope L1 (table edit)" at bounding box center [249, 11] width 54 height 8
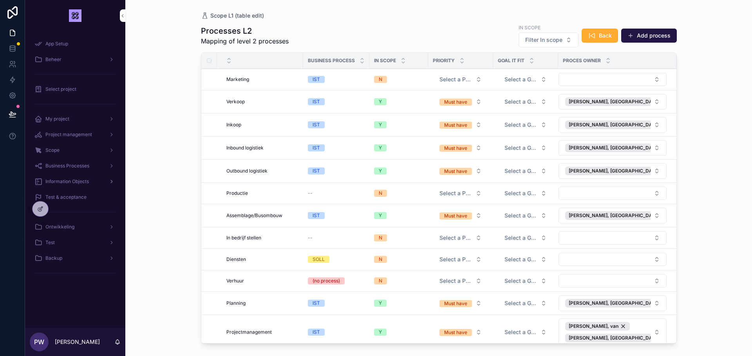
click at [74, 183] on span "Information Objects" at bounding box center [66, 182] width 43 height 6
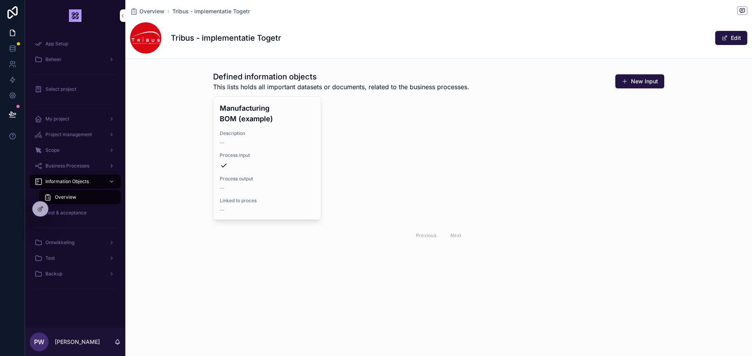
click at [79, 163] on span "Business Processes" at bounding box center [67, 166] width 44 height 6
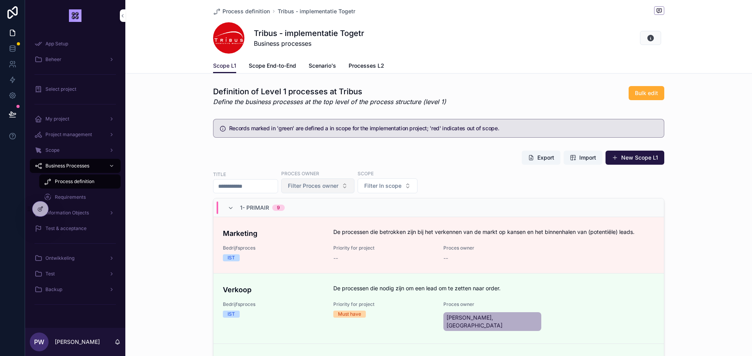
click at [329, 186] on span "Filter Proces owner" at bounding box center [313, 186] width 51 height 8
type input "*****"
click at [324, 221] on span "[PERSON_NAME], [GEOGRAPHIC_DATA]" at bounding box center [333, 218] width 93 height 8
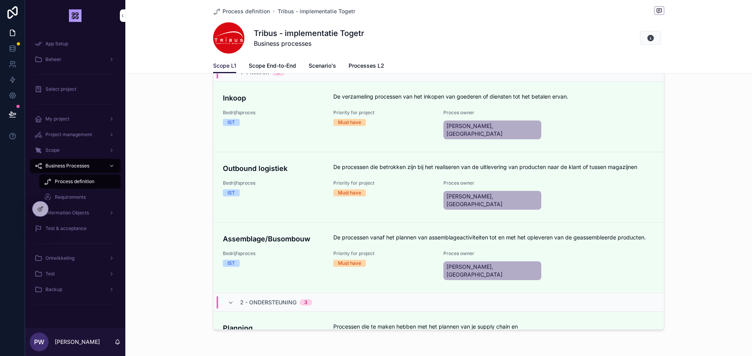
scroll to position [115, 0]
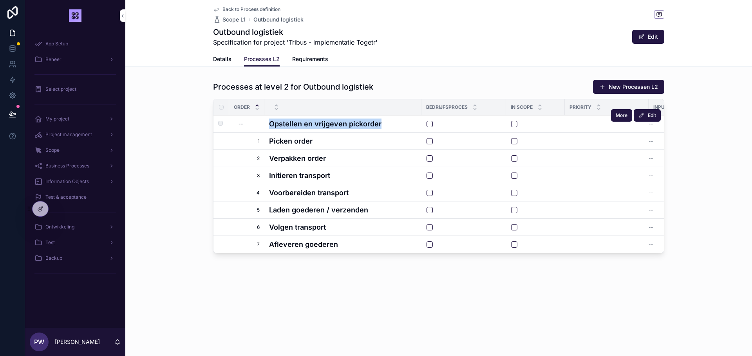
drag, startPoint x: 271, startPoint y: 125, endPoint x: 379, endPoint y: 126, distance: 108.1
click at [379, 126] on h4 "Opstellen en vrijgeven pickorder" at bounding box center [343, 124] width 148 height 11
click at [217, 9] on icon "scrollable content" at bounding box center [216, 9] width 6 height 6
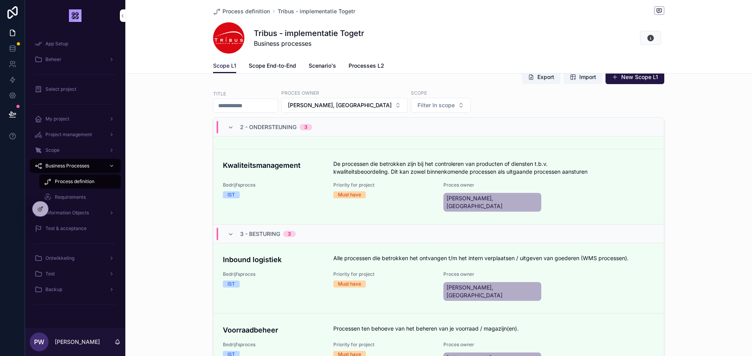
scroll to position [83, 0]
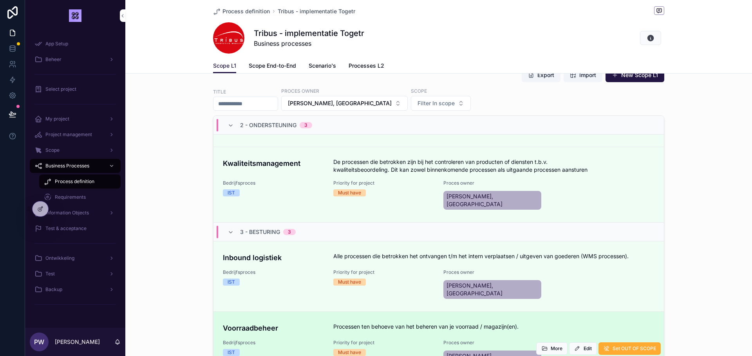
click at [264, 323] on div "Voorraadbeheer Processen ten behoeve van het beheren van je voorraad / magazijn…" at bounding box center [438, 347] width 431 height 48
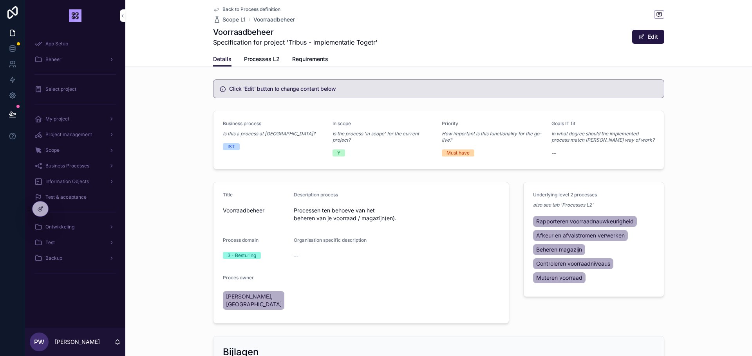
click at [265, 60] on span "Processes L2" at bounding box center [262, 59] width 36 height 8
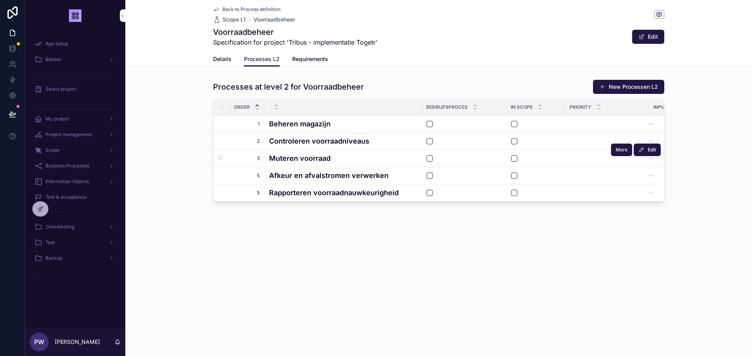
click at [292, 159] on h4 "Muteren voorraad" at bounding box center [343, 158] width 148 height 11
click at [217, 10] on icon "scrollable content" at bounding box center [216, 9] width 6 height 6
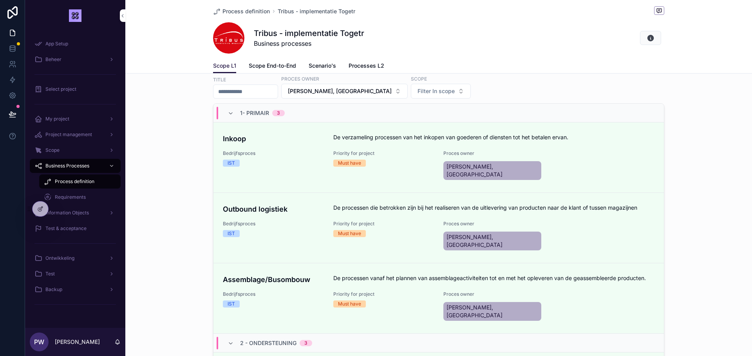
scroll to position [96, 0]
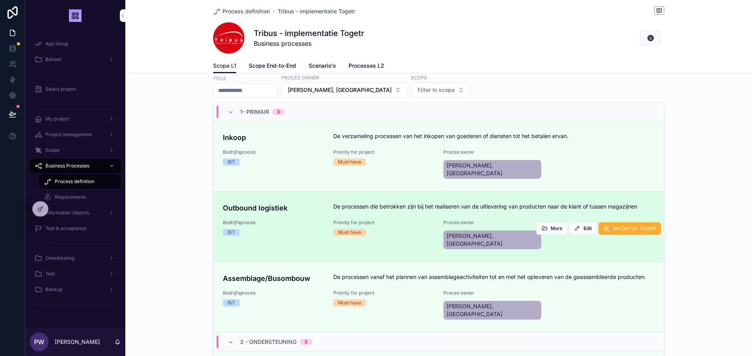
click at [267, 220] on span "Bedrijfsproces" at bounding box center [273, 223] width 101 height 6
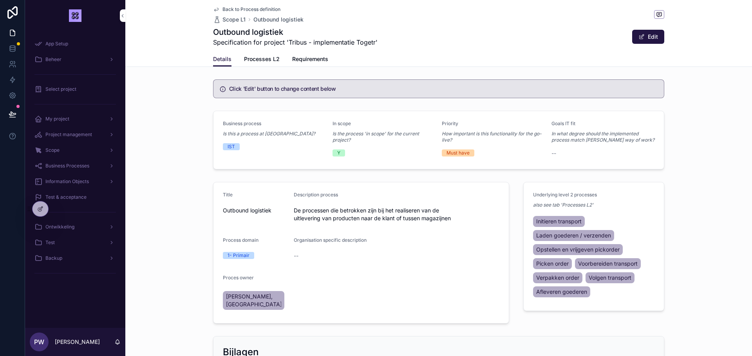
click at [252, 61] on span "Processes L2" at bounding box center [262, 59] width 36 height 8
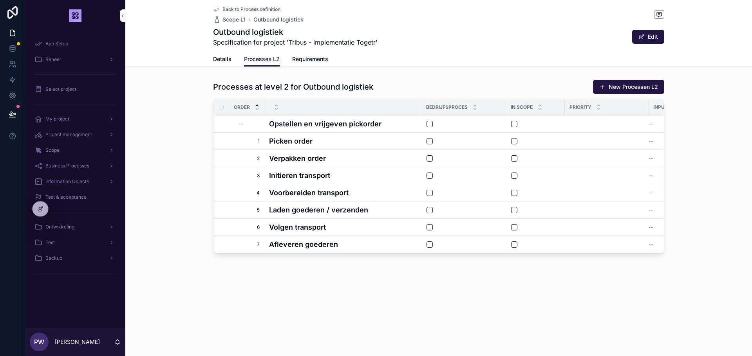
click at [215, 7] on icon "scrollable content" at bounding box center [216, 9] width 6 height 6
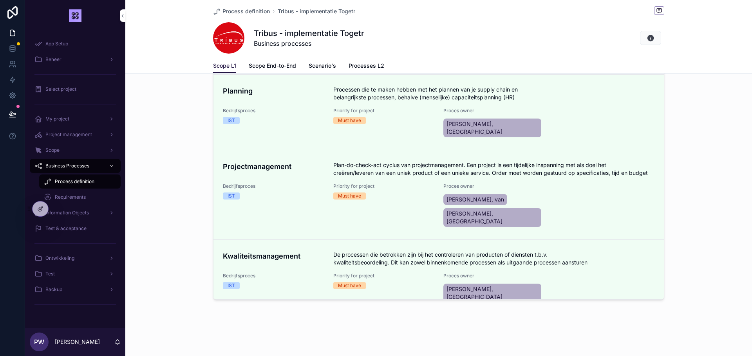
scroll to position [383, 0]
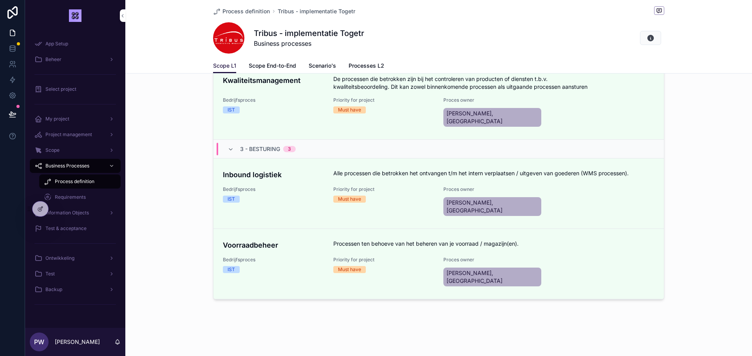
click at [274, 229] on link "Voorraadbeheer Processen ten behoeve van het beheren van je voorraad / magazijn…" at bounding box center [438, 264] width 450 height 70
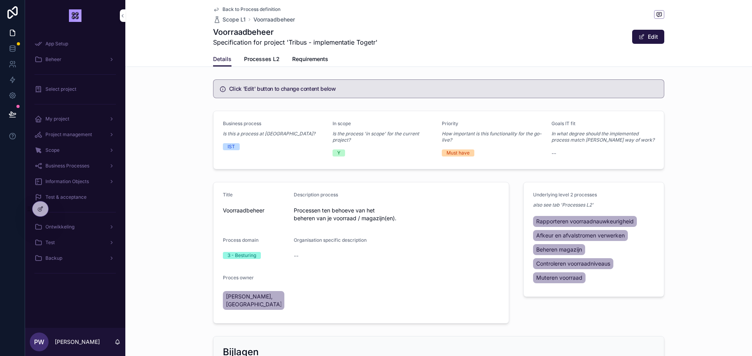
click at [259, 55] on link "Processes L2" at bounding box center [262, 60] width 36 height 16
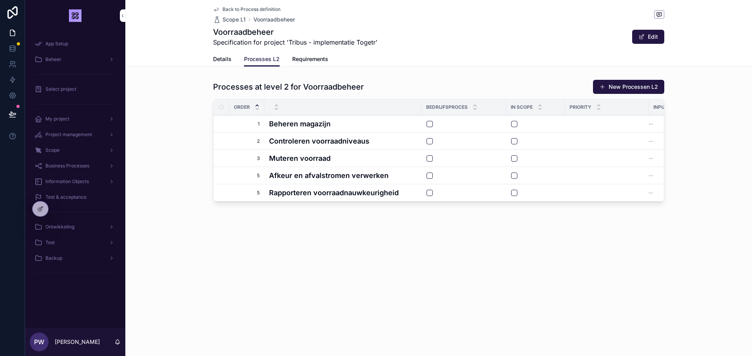
click at [217, 11] on icon "scrollable content" at bounding box center [216, 9] width 6 height 6
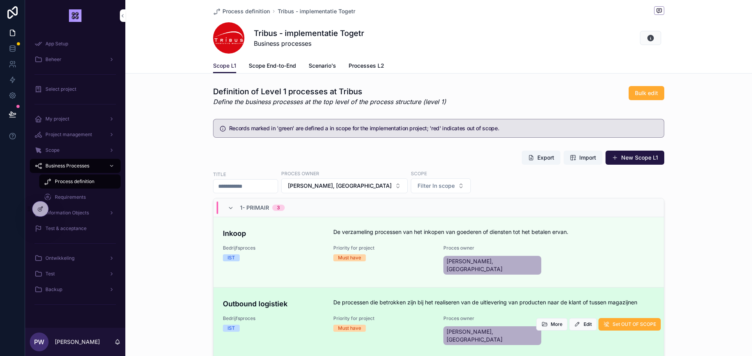
click at [280, 307] on div "Outbound logistiek De processen die betrokken zijn bij het realiseren van de ui…" at bounding box center [438, 323] width 431 height 48
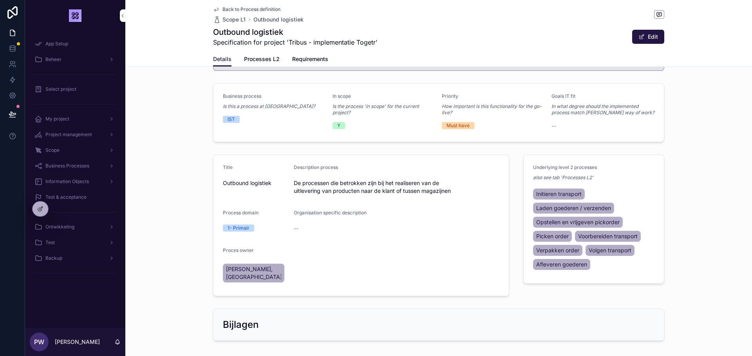
scroll to position [26, 0]
click at [267, 59] on span "Processes L2" at bounding box center [262, 59] width 36 height 8
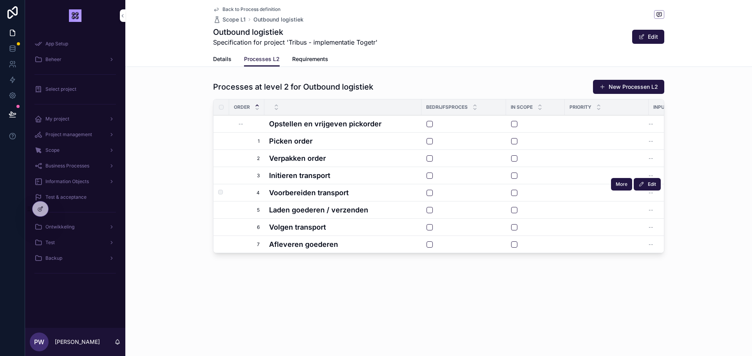
scroll to position [0, 1]
click at [307, 242] on h4 "Afleveren goederen" at bounding box center [342, 244] width 148 height 11
click at [219, 11] on icon "scrollable content" at bounding box center [216, 9] width 6 height 6
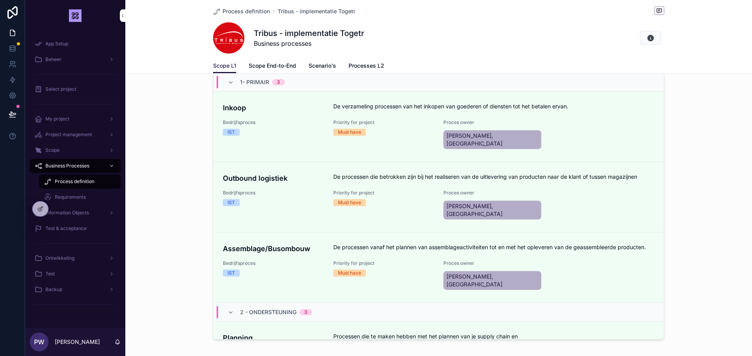
scroll to position [128, 0]
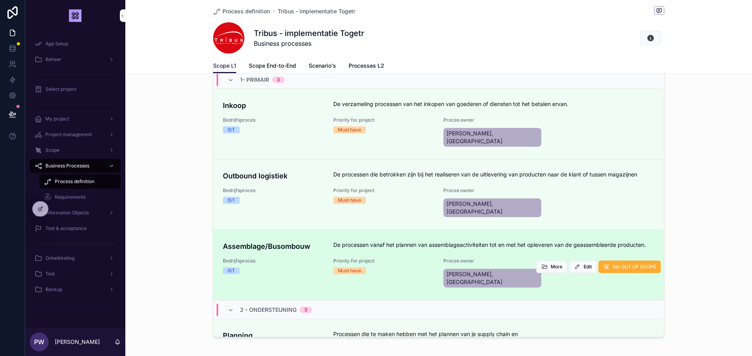
click at [278, 258] on span "Bedrijfsproces" at bounding box center [273, 261] width 101 height 6
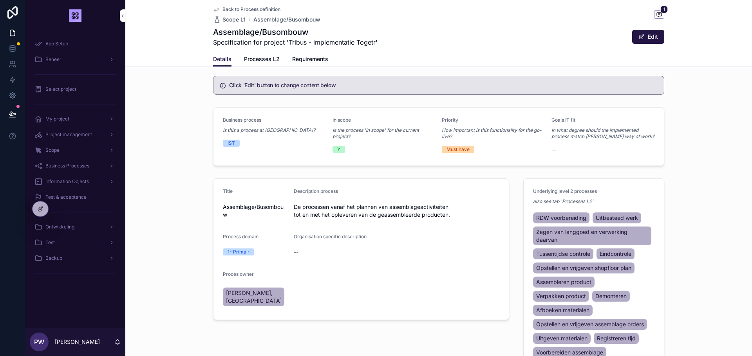
scroll to position [7, 0]
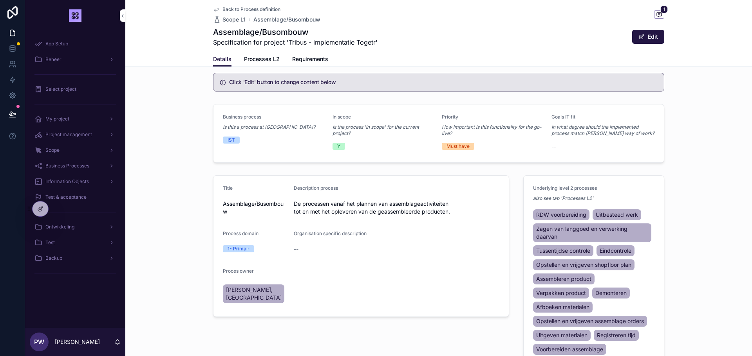
click at [268, 60] on span "Processes L2" at bounding box center [262, 59] width 36 height 8
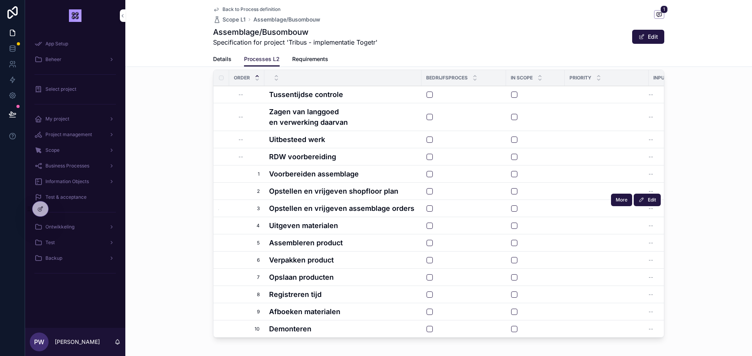
scroll to position [28, 0]
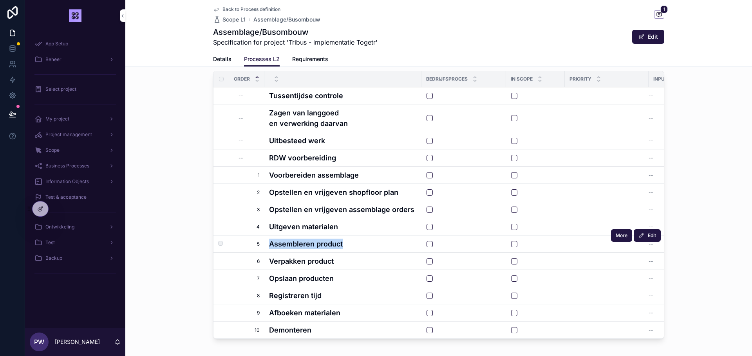
drag, startPoint x: 271, startPoint y: 245, endPoint x: 353, endPoint y: 244, distance: 82.2
click at [353, 244] on h4 "Assembleren product" at bounding box center [343, 244] width 148 height 11
click at [353, 243] on h4 "Assembleren product" at bounding box center [343, 244] width 148 height 11
click at [216, 9] on icon "scrollable content" at bounding box center [216, 9] width 6 height 6
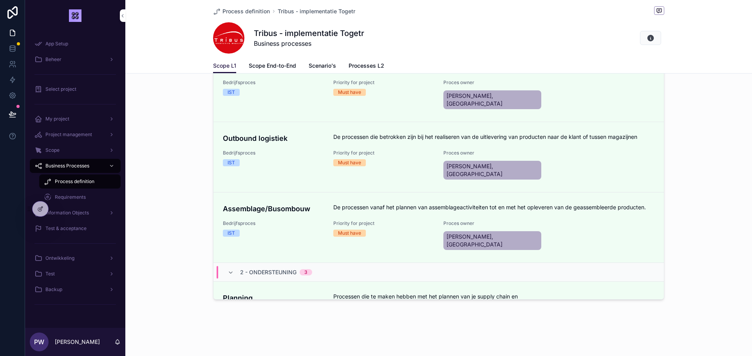
scroll to position [383, 0]
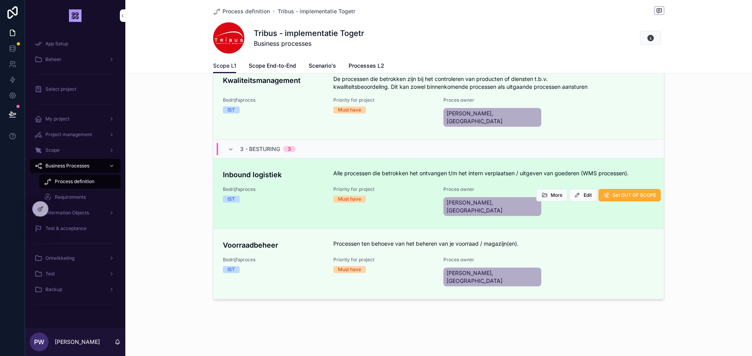
click at [282, 186] on span "Bedrijfsproces" at bounding box center [273, 189] width 101 height 6
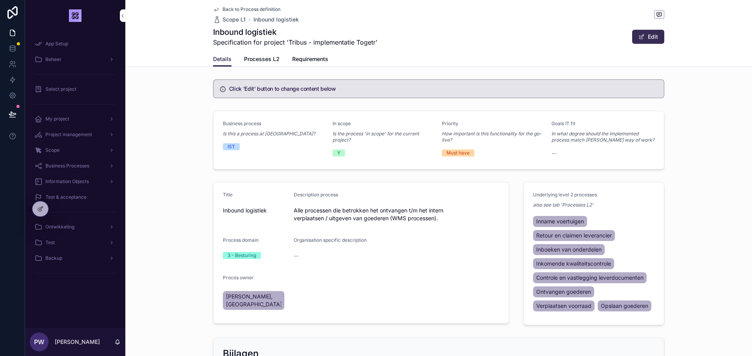
click at [654, 36] on button "Edit" at bounding box center [648, 37] width 32 height 14
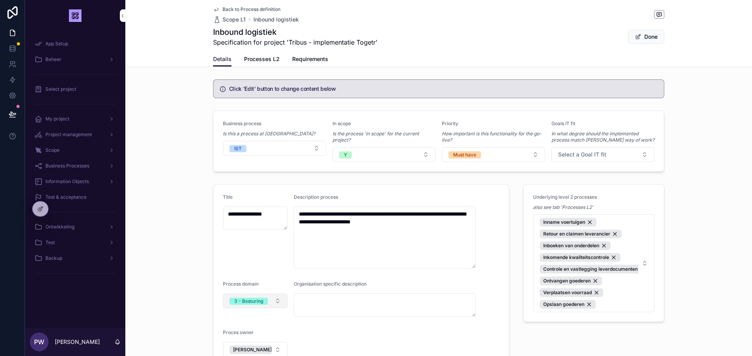
click at [283, 296] on button "3 - Besturing" at bounding box center [255, 301] width 65 height 15
click at [247, 262] on div "1- Primair" at bounding box center [255, 261] width 109 height 12
click at [646, 32] on button "Done" at bounding box center [646, 37] width 36 height 14
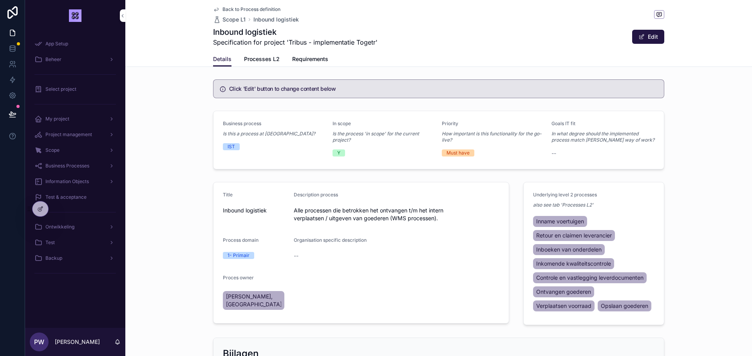
click at [263, 57] on span "Processes L2" at bounding box center [262, 59] width 36 height 8
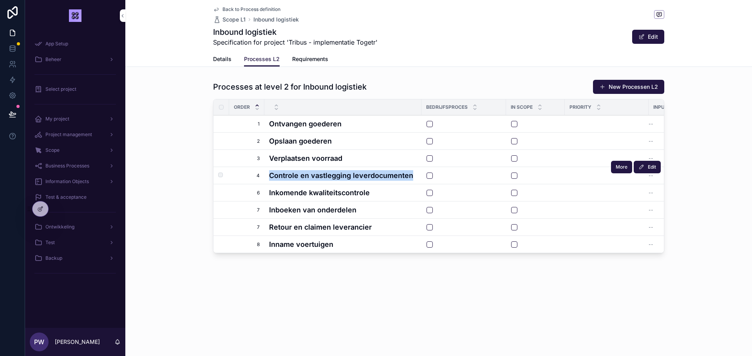
drag, startPoint x: 271, startPoint y: 178, endPoint x: 414, endPoint y: 180, distance: 143.3
click at [414, 180] on h4 "Controle en vastlegging leverdocumenten" at bounding box center [343, 175] width 148 height 11
click at [645, 169] on button "Edit" at bounding box center [646, 167] width 27 height 13
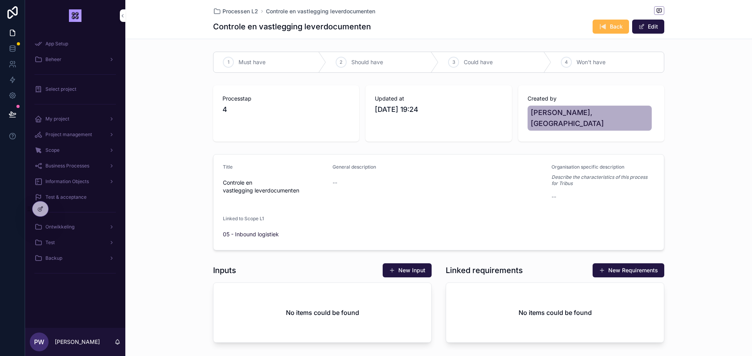
click at [616, 27] on span "Back" at bounding box center [616, 27] width 13 height 8
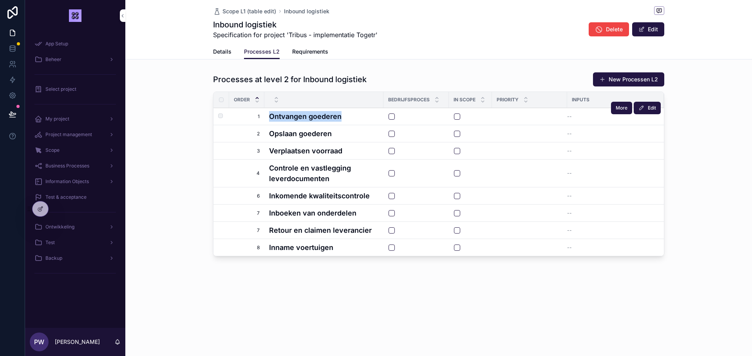
drag, startPoint x: 272, startPoint y: 119, endPoint x: 339, endPoint y: 123, distance: 67.1
click at [339, 122] on span "Ontvangen goederen" at bounding box center [324, 116] width 110 height 11
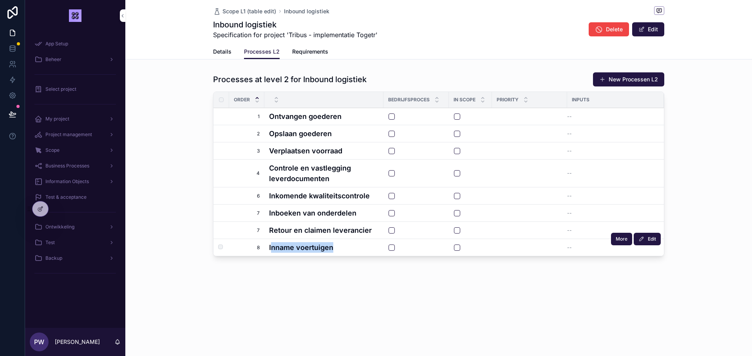
drag, startPoint x: 271, startPoint y: 249, endPoint x: 332, endPoint y: 255, distance: 61.0
click at [332, 253] on span "Inname voertuigen" at bounding box center [324, 247] width 110 height 11
click at [646, 110] on button "Edit" at bounding box center [646, 108] width 27 height 13
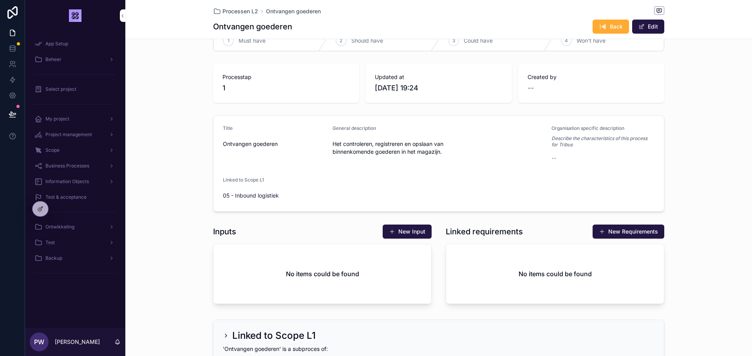
scroll to position [13, 0]
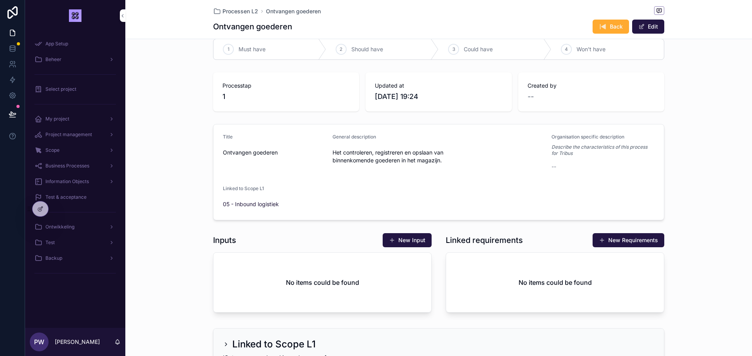
click at [346, 195] on form "Title Ontvangen goederen General description Het controleren, registreren en op…" at bounding box center [438, 172] width 450 height 96
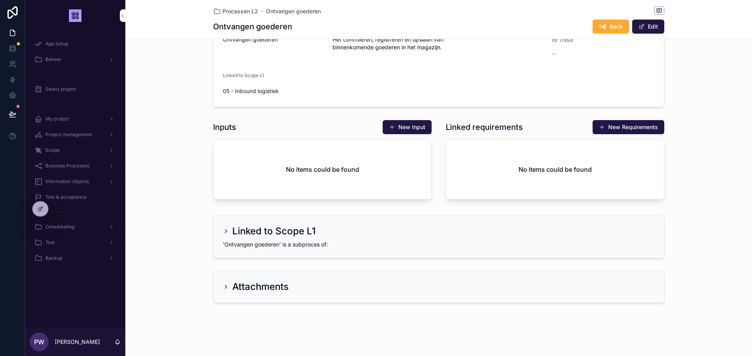
scroll to position [0, 0]
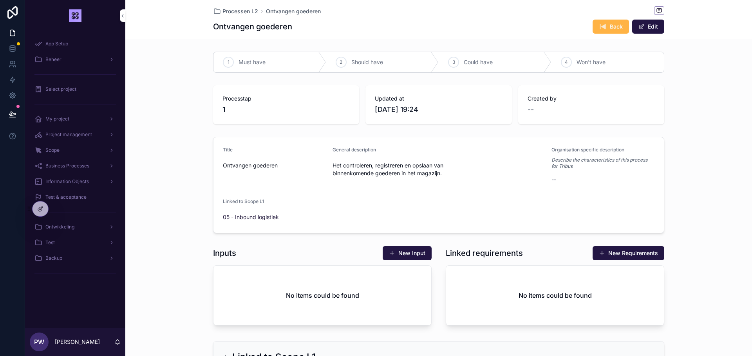
click at [602, 22] on button "Back" at bounding box center [610, 27] width 36 height 14
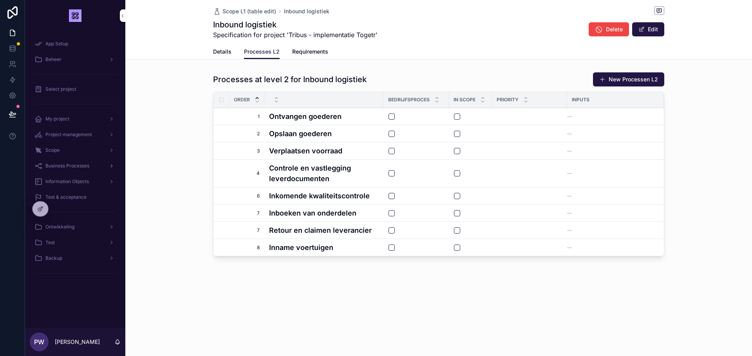
click at [78, 166] on span "Business Processes" at bounding box center [67, 166] width 44 height 6
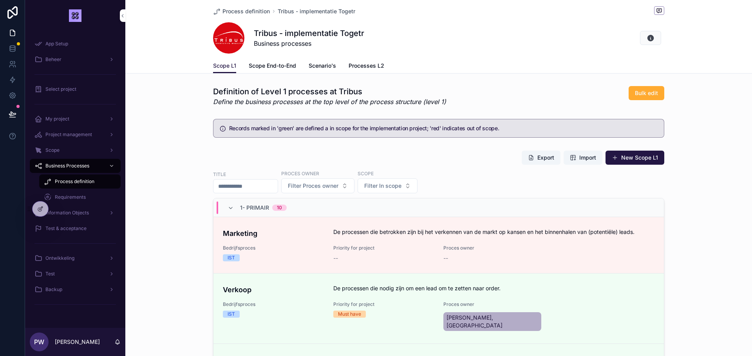
click at [321, 67] on span "Scenario's" at bounding box center [322, 66] width 27 height 8
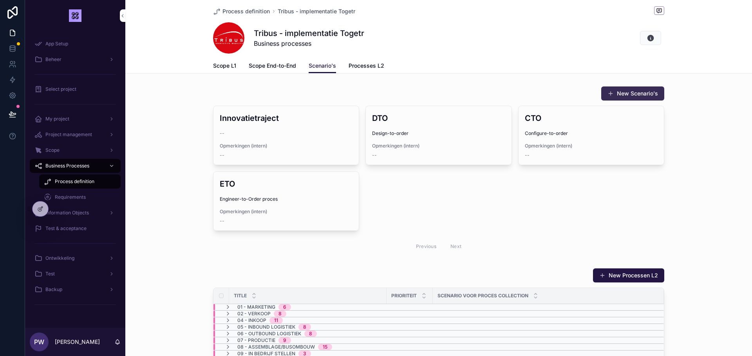
click at [626, 97] on button "New Scenario's" at bounding box center [632, 94] width 63 height 14
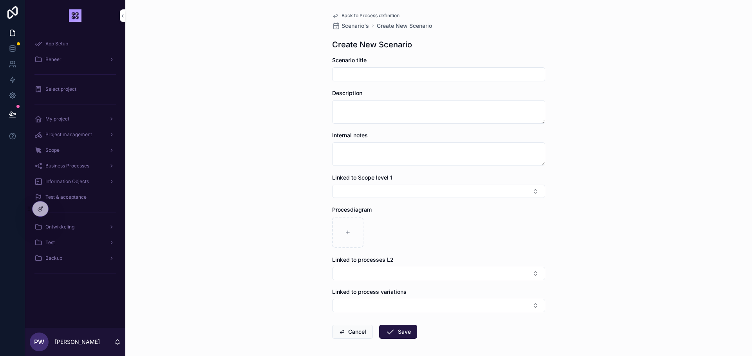
click at [424, 71] on input "scrollable content" at bounding box center [438, 74] width 212 height 11
type input "**********"
click at [359, 116] on textarea "scrollable content" at bounding box center [438, 111] width 213 height 23
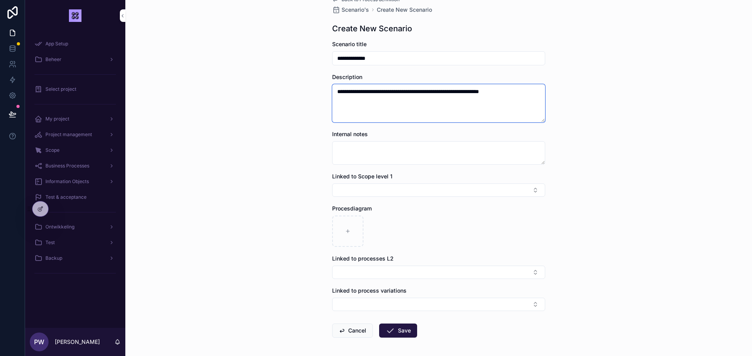
scroll to position [16, 0]
type textarea "**********"
click at [406, 329] on button "Save" at bounding box center [398, 330] width 38 height 14
